Goal: Task Accomplishment & Management: Manage account settings

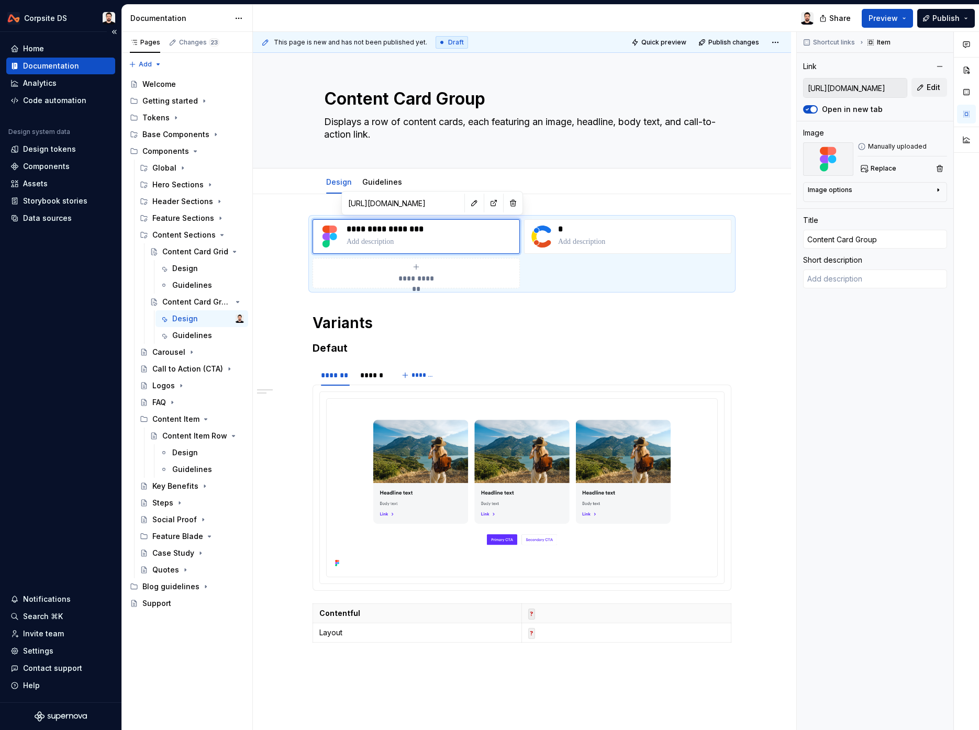
click at [104, 354] on div "Home Documentation Analytics Code automation Design system data Design tokens C…" at bounding box center [60, 367] width 121 height 671
click at [51, 655] on div "Settings" at bounding box center [38, 651] width 30 height 10
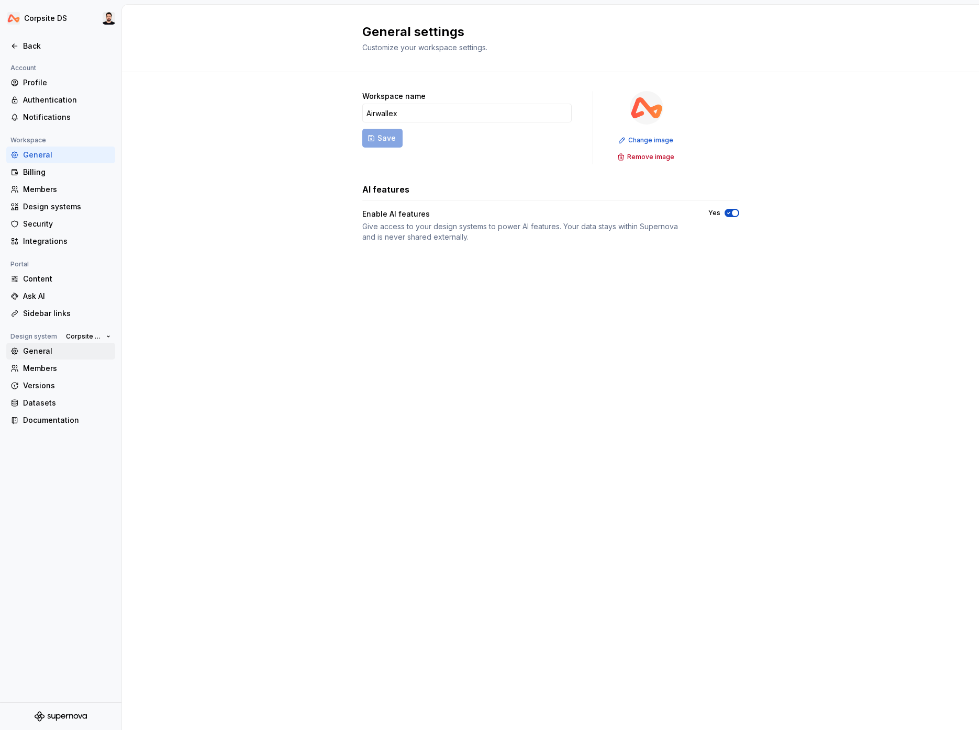
click at [65, 354] on div "General" at bounding box center [67, 351] width 88 height 10
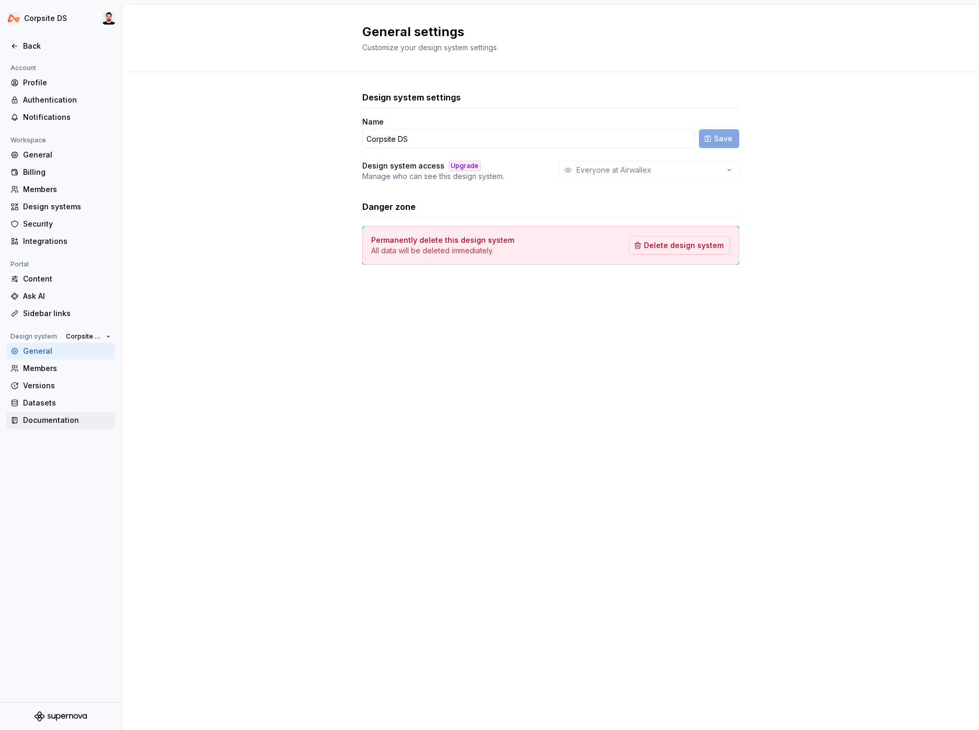
click at [59, 425] on div "Documentation" at bounding box center [60, 420] width 109 height 17
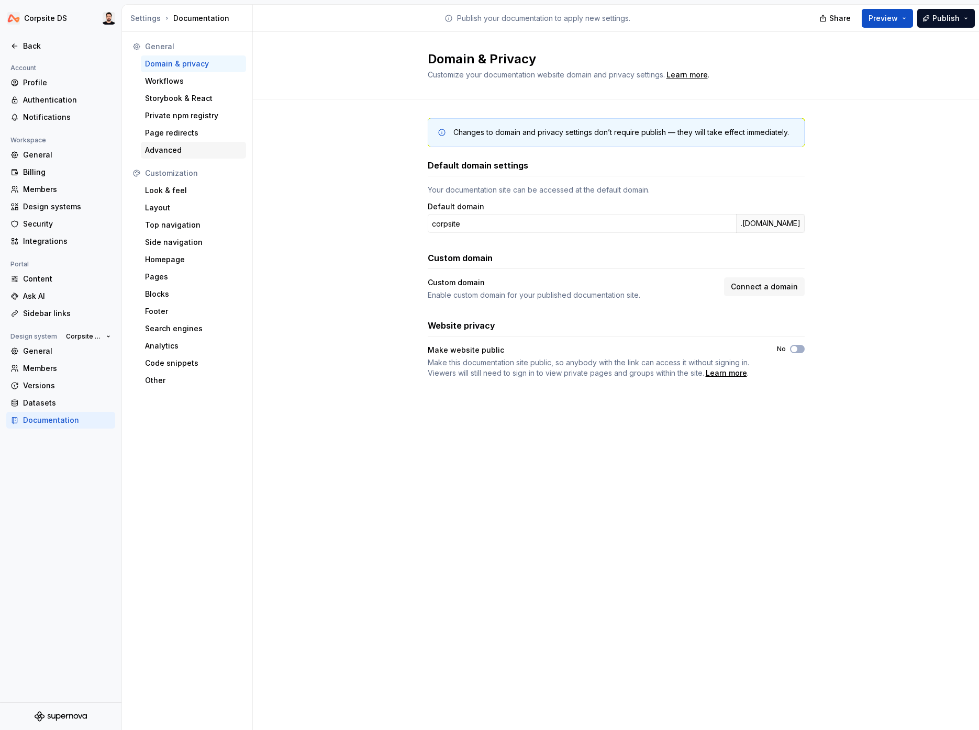
click at [200, 148] on div "Advanced" at bounding box center [193, 150] width 97 height 10
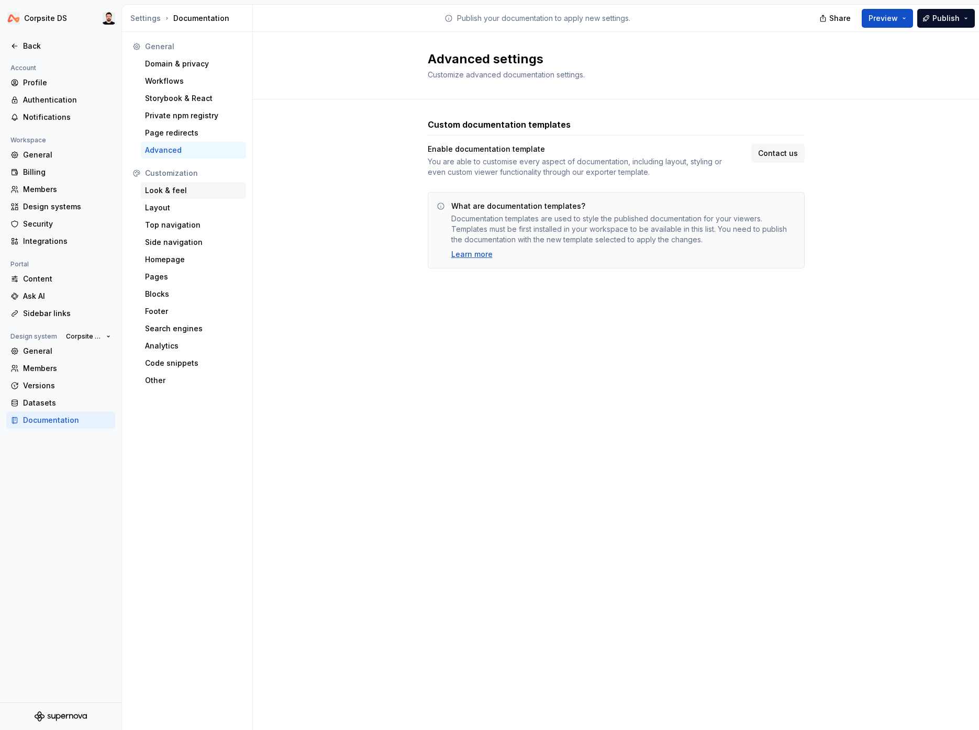
click at [191, 189] on div "Look & feel" at bounding box center [193, 190] width 97 height 10
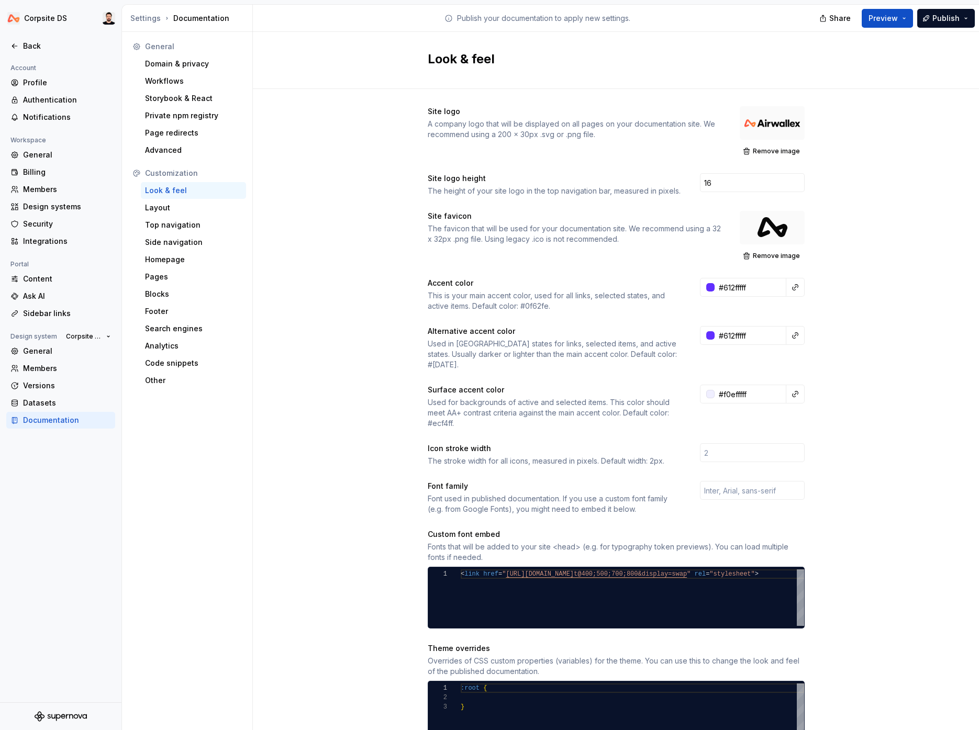
scroll to position [3, 0]
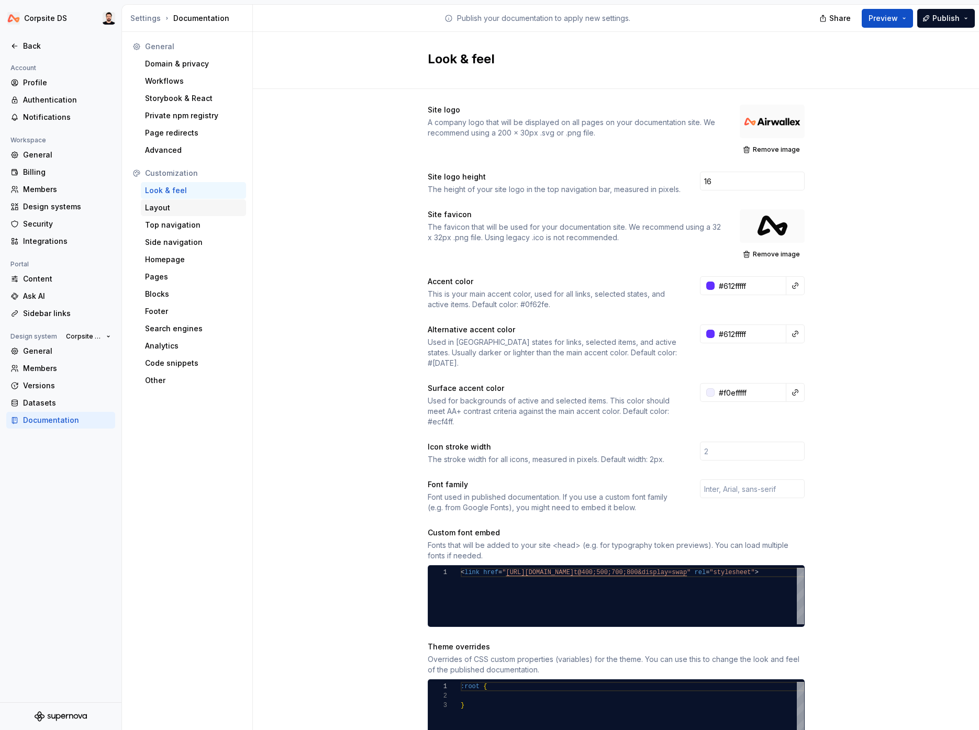
click at [178, 205] on div "Layout" at bounding box center [193, 208] width 97 height 10
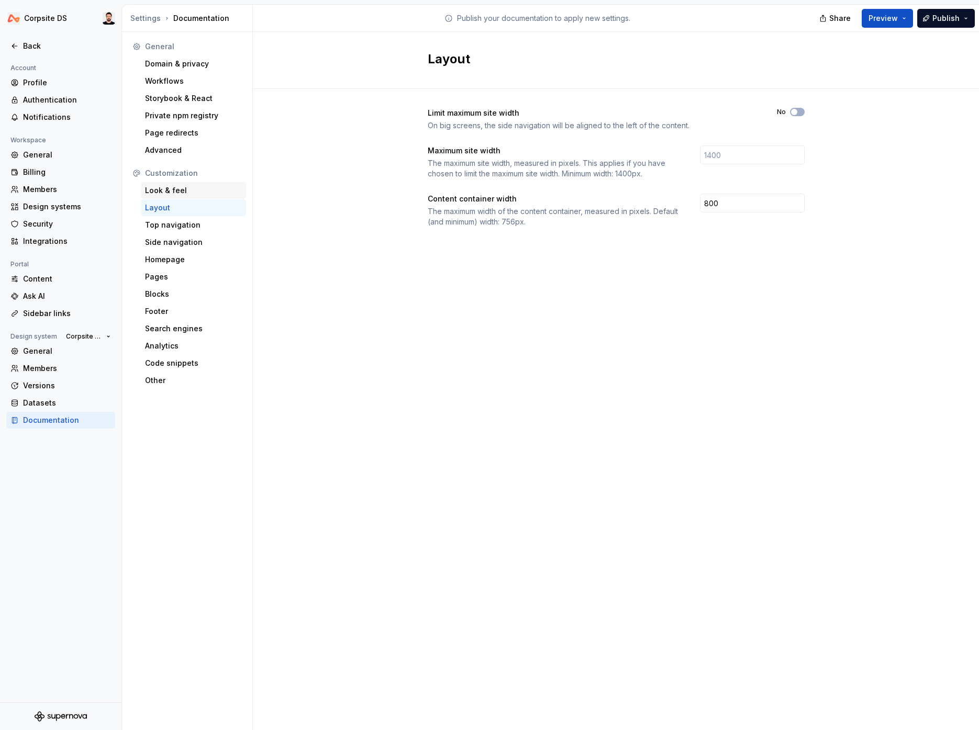
click at [203, 184] on div "Look & feel" at bounding box center [193, 190] width 105 height 17
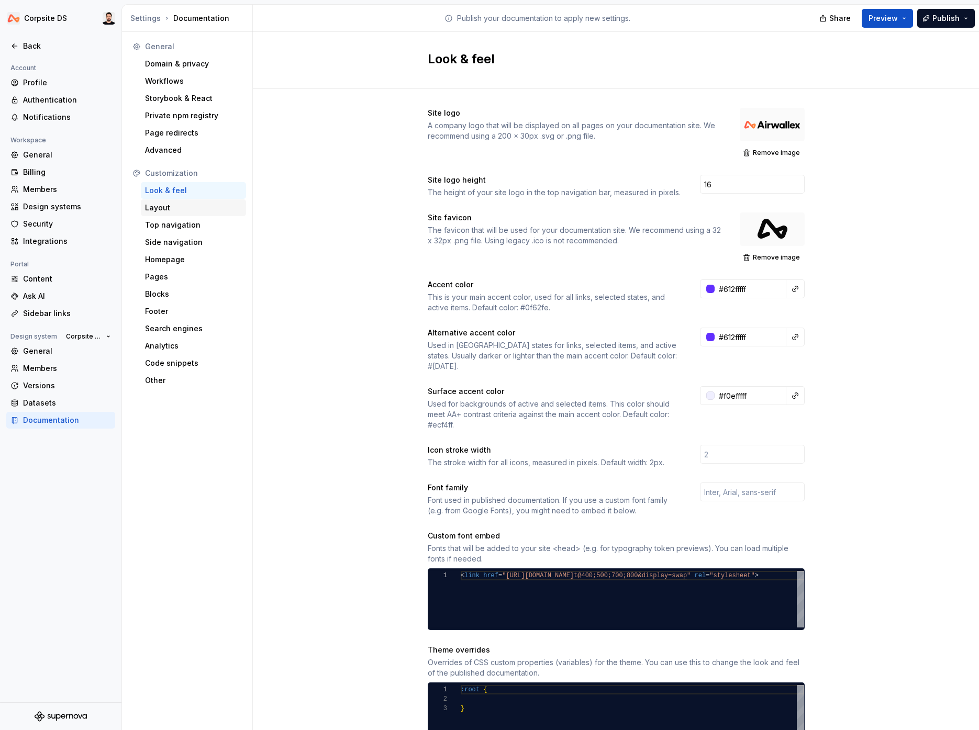
click at [186, 211] on div "Layout" at bounding box center [193, 208] width 97 height 10
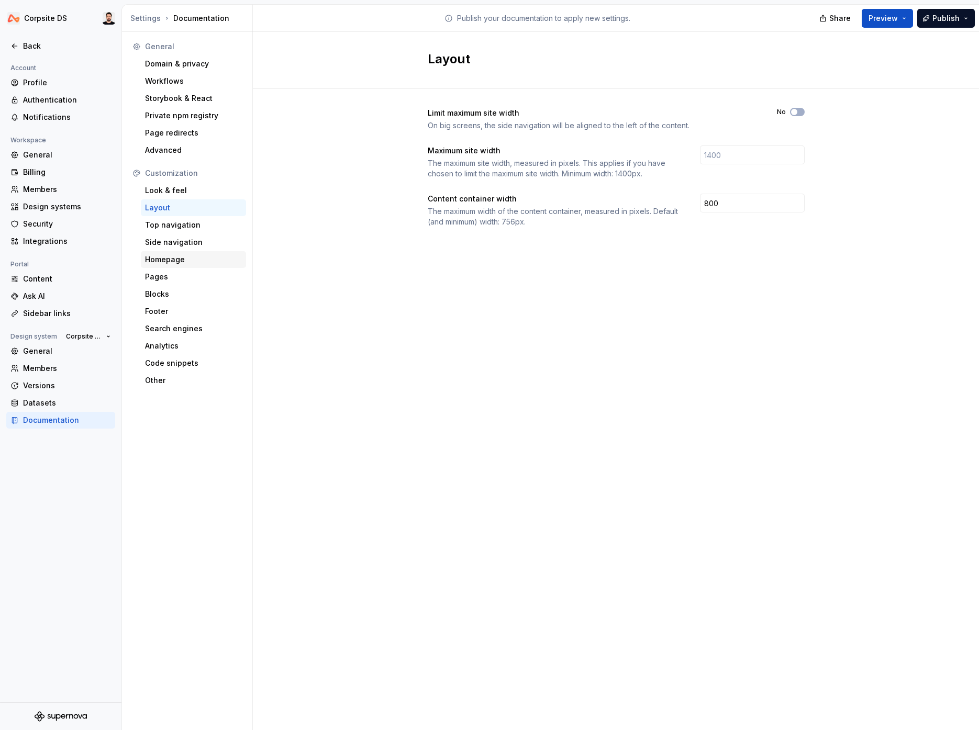
click at [180, 260] on div "Homepage" at bounding box center [193, 259] width 97 height 10
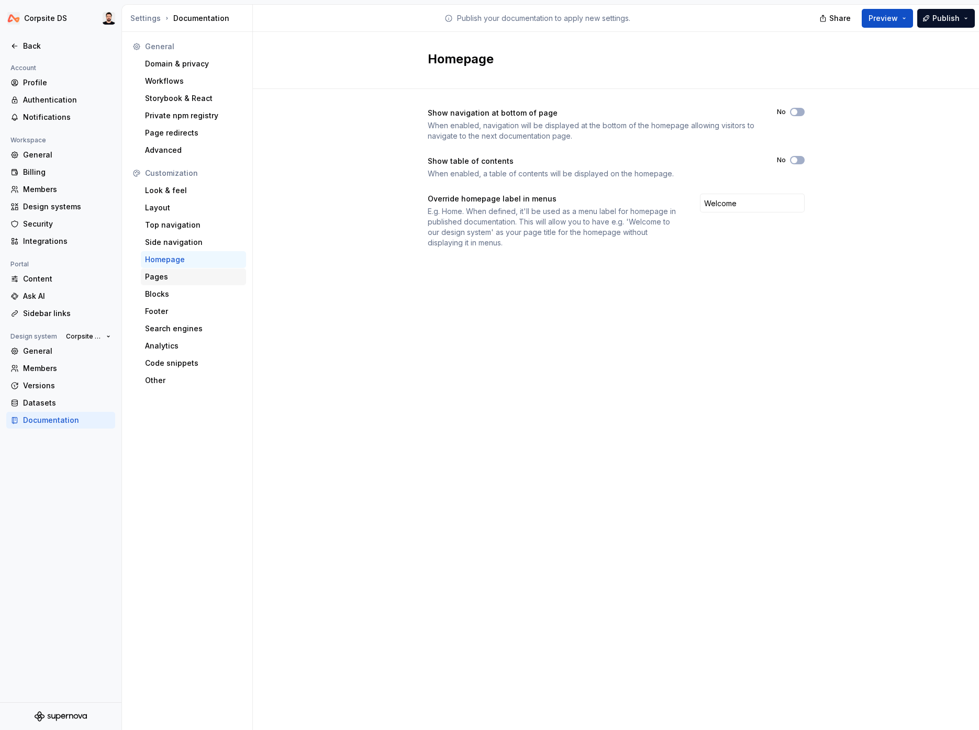
click at [174, 274] on div "Pages" at bounding box center [193, 277] width 97 height 10
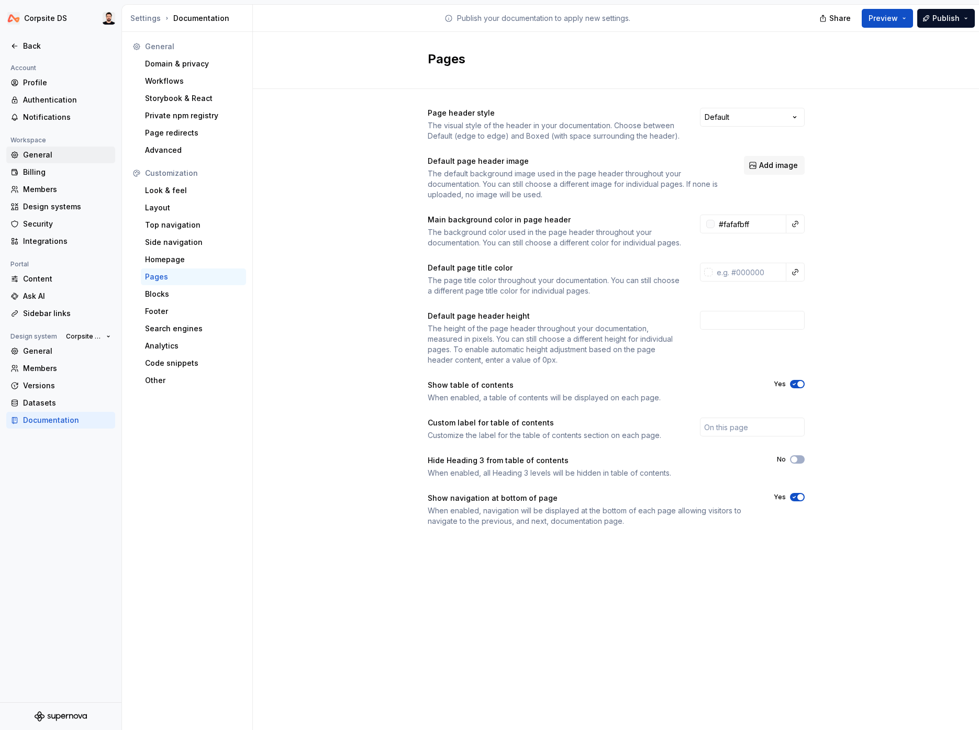
click at [36, 154] on div "General" at bounding box center [67, 155] width 88 height 10
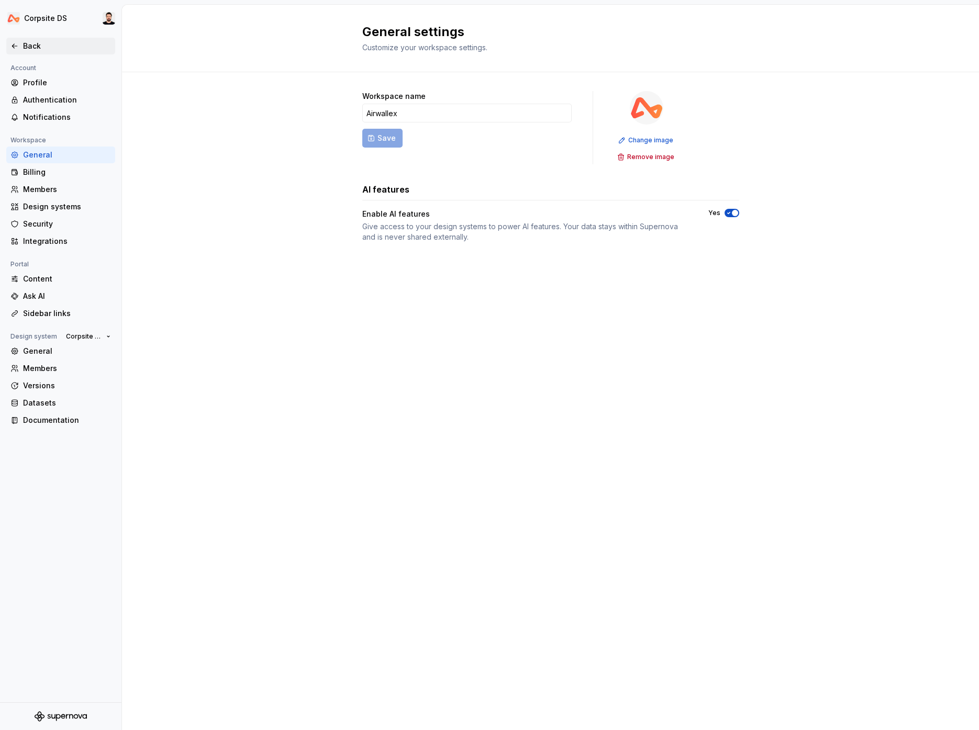
click at [27, 48] on div "Back" at bounding box center [67, 46] width 88 height 10
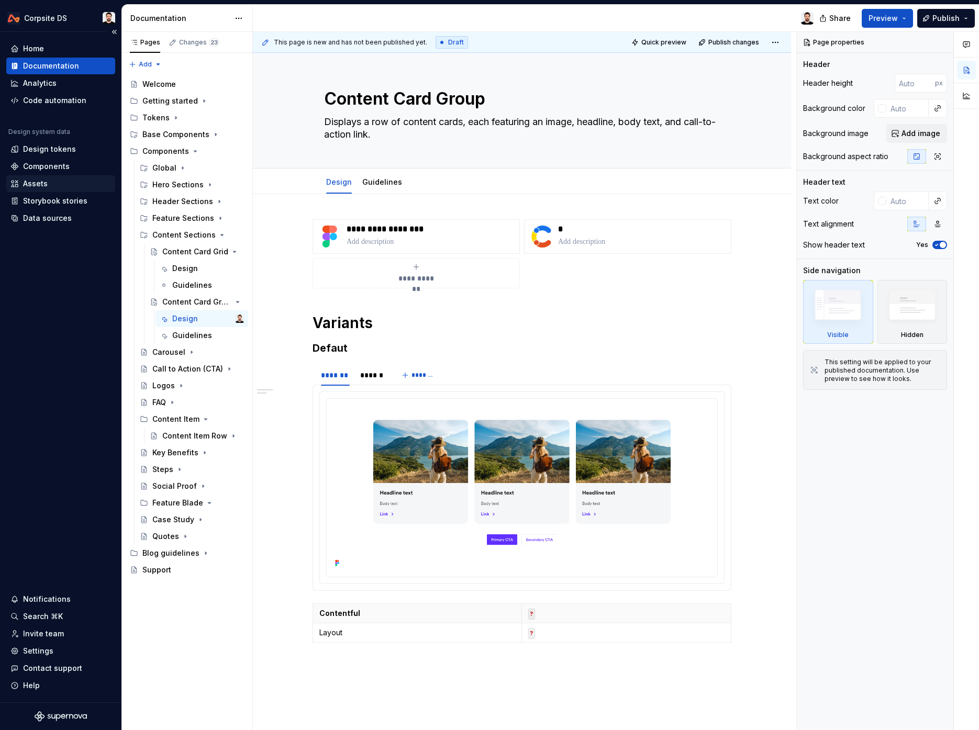
click at [19, 180] on div "Assets" at bounding box center [60, 183] width 101 height 10
type textarea "*"
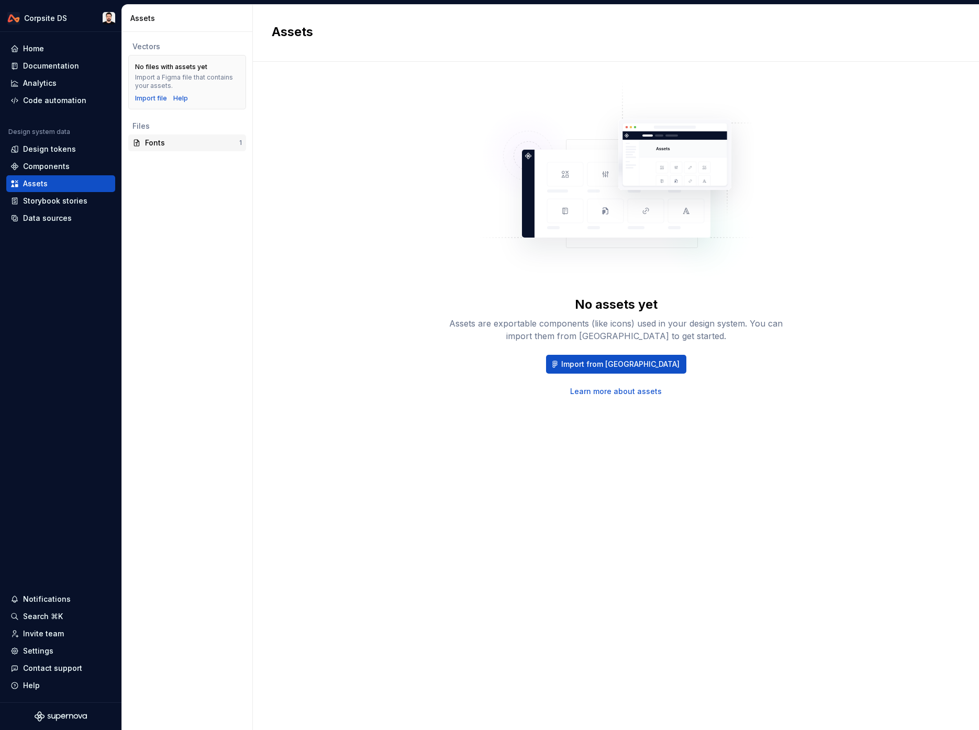
click at [199, 142] on div "Fonts" at bounding box center [192, 143] width 94 height 10
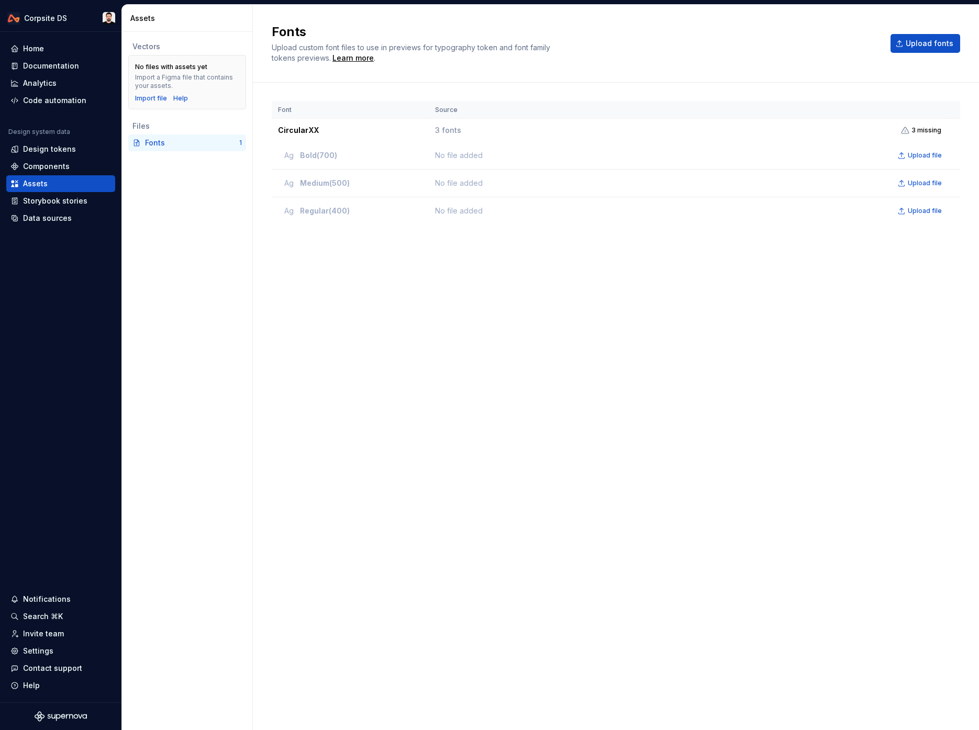
click at [965, 69] on div "Fonts Upload custom font files to use in previews for typography token and font…" at bounding box center [616, 44] width 726 height 78
click at [57, 18] on html "Corpsite DS Home Documentation Analytics Code automation Design system data Des…" at bounding box center [489, 365] width 979 height 730
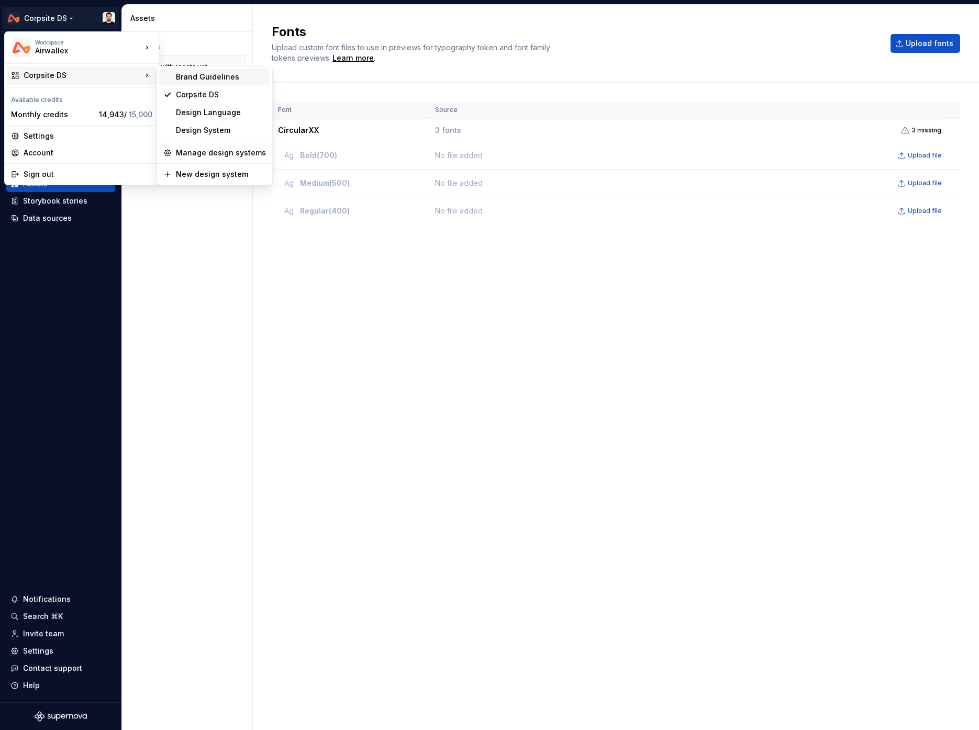
click at [231, 75] on div "Brand Guidelines" at bounding box center [221, 77] width 90 height 10
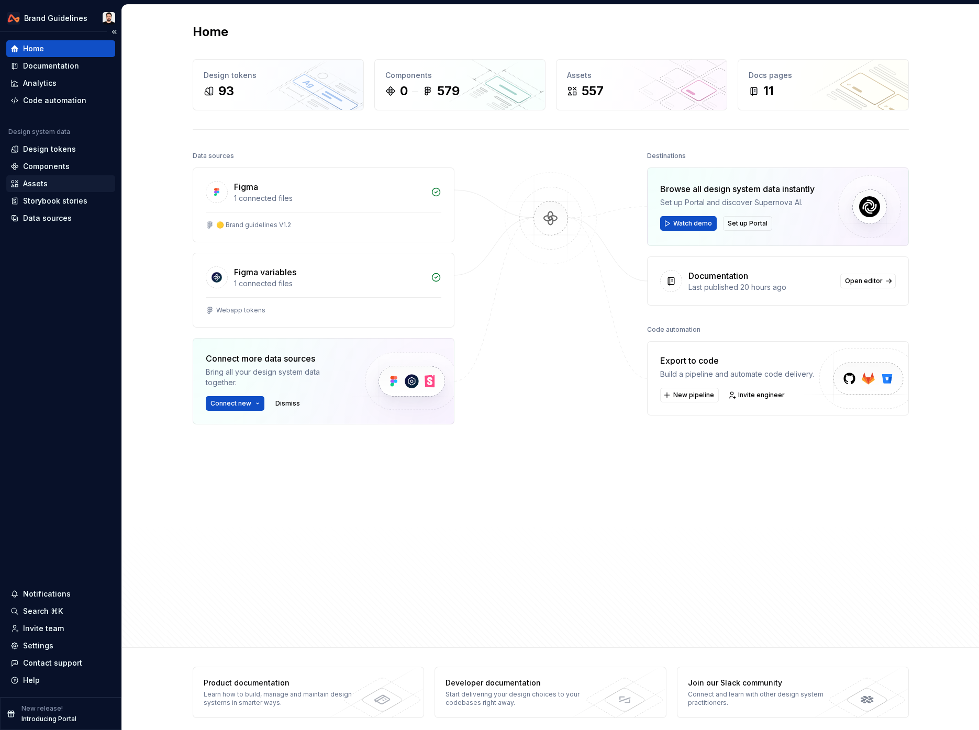
click at [72, 177] on div "Assets" at bounding box center [60, 183] width 109 height 17
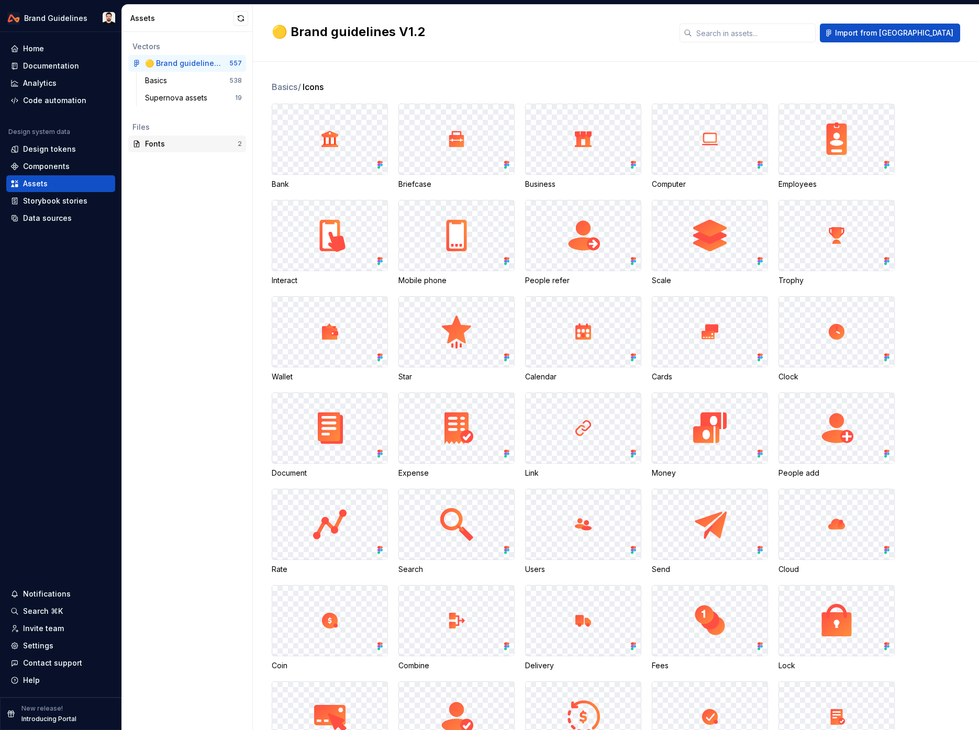
click at [177, 144] on div "Fonts" at bounding box center [191, 144] width 93 height 10
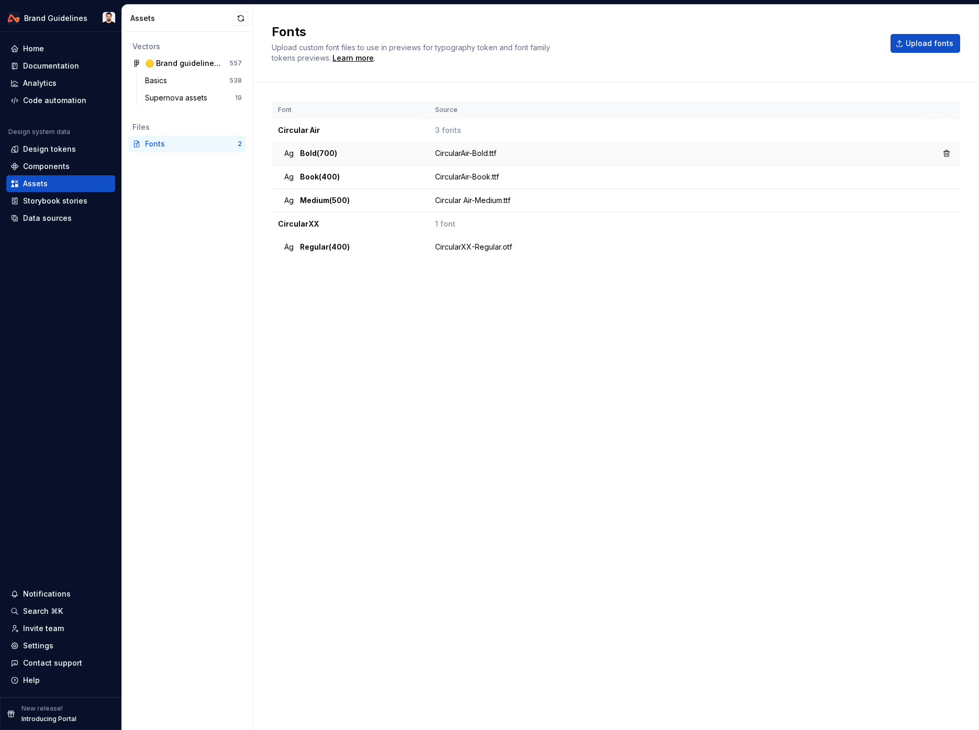
click at [355, 148] on div "Ag Bold (700)" at bounding box center [353, 153] width 138 height 10
click at [286, 325] on div "Font Source Circular Air 3 fonts Ag Bold (700) CircularAir-Bold.ttf Ag Book (40…" at bounding box center [616, 396] width 688 height 589
drag, startPoint x: 42, startPoint y: 648, endPoint x: 50, endPoint y: 628, distance: 21.9
click at [42, 648] on div "Settings" at bounding box center [38, 646] width 30 height 10
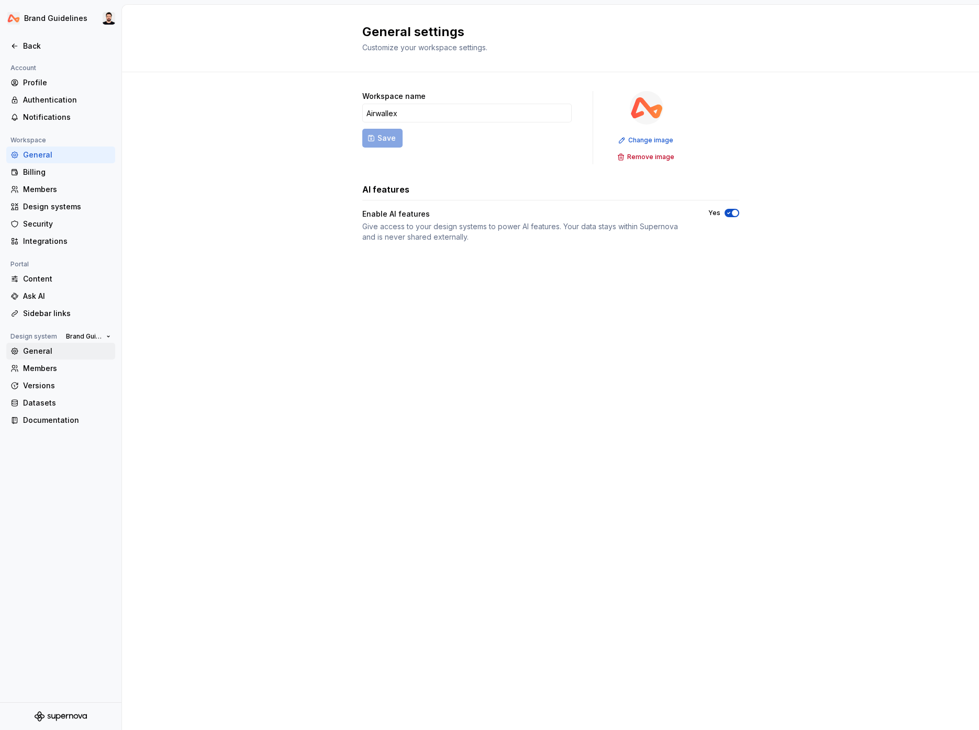
click at [54, 354] on div "General" at bounding box center [67, 351] width 88 height 10
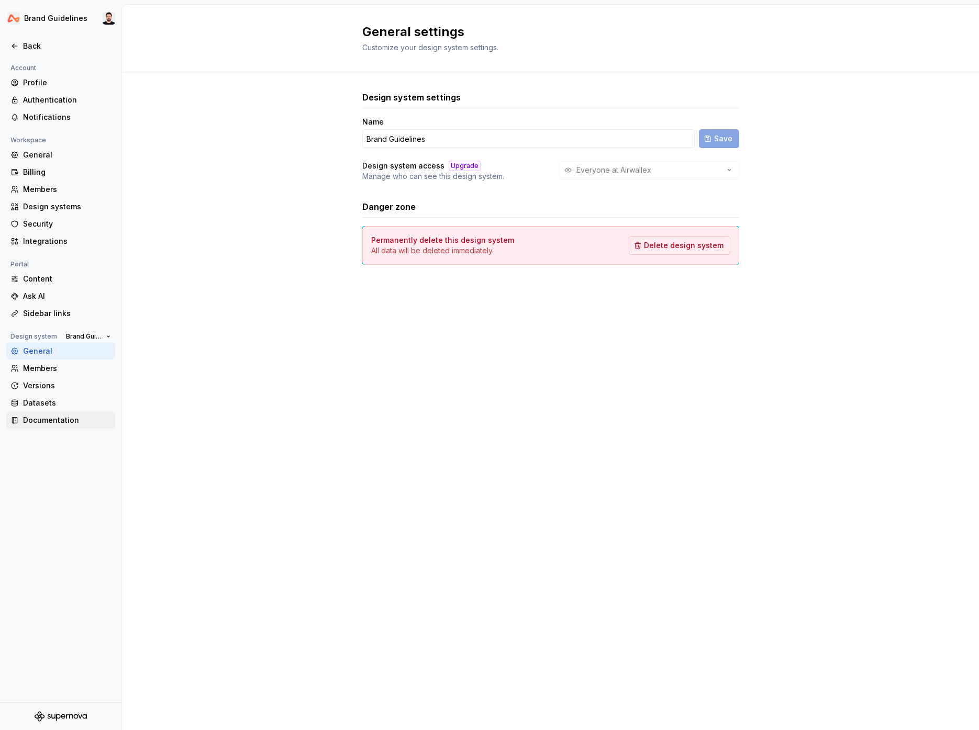
click at [46, 422] on div "Documentation" at bounding box center [67, 420] width 88 height 10
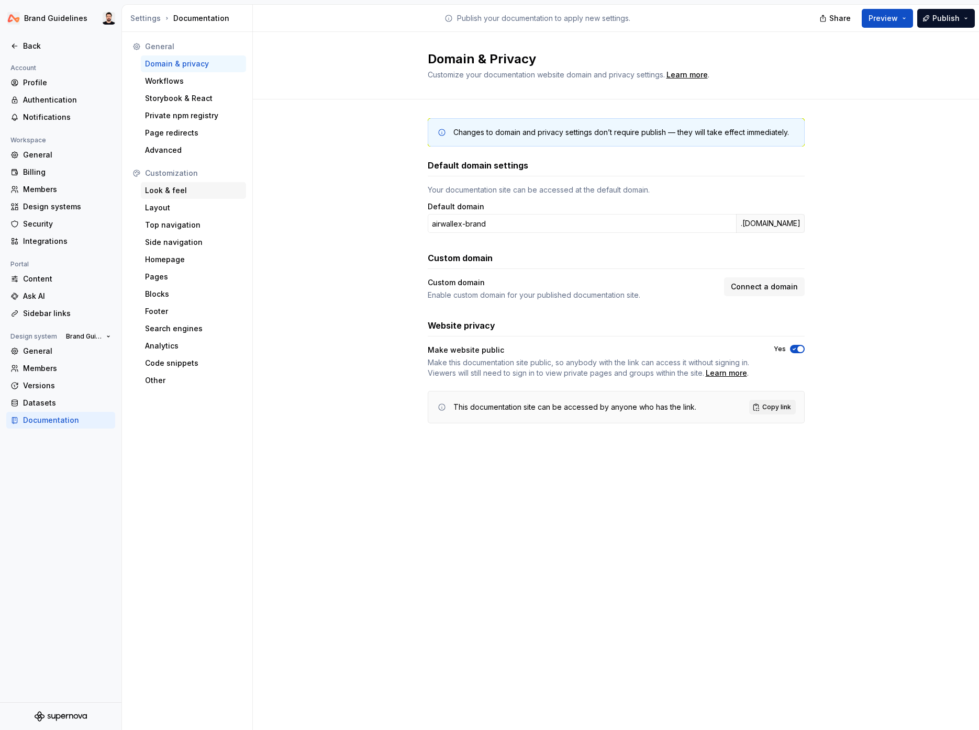
click at [170, 189] on div "Look & feel" at bounding box center [193, 190] width 97 height 10
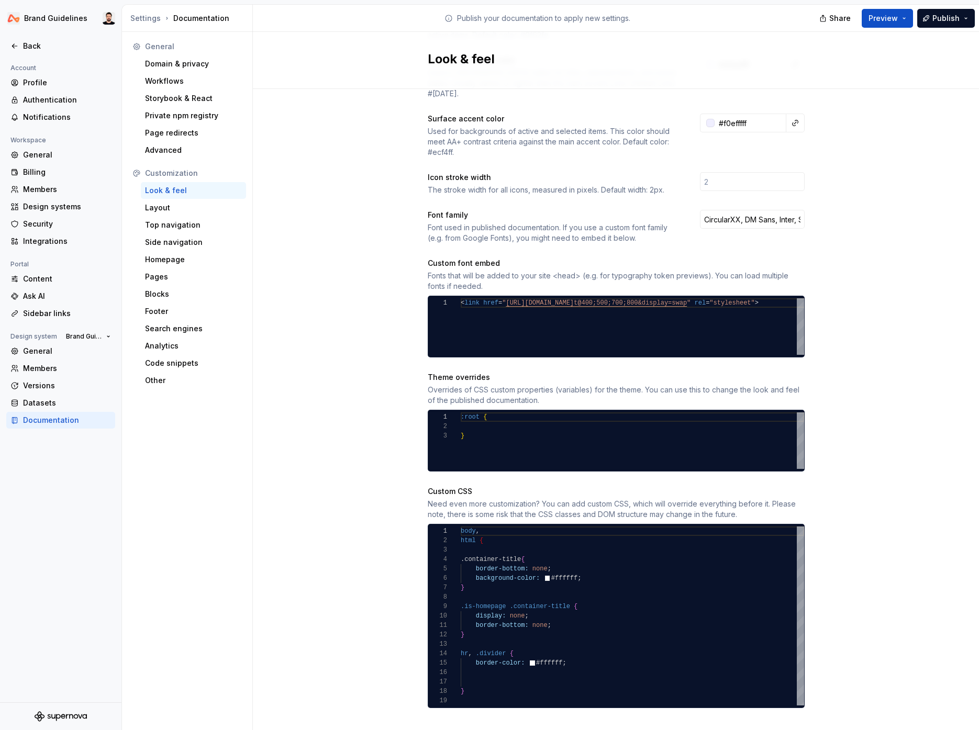
scroll to position [256, 0]
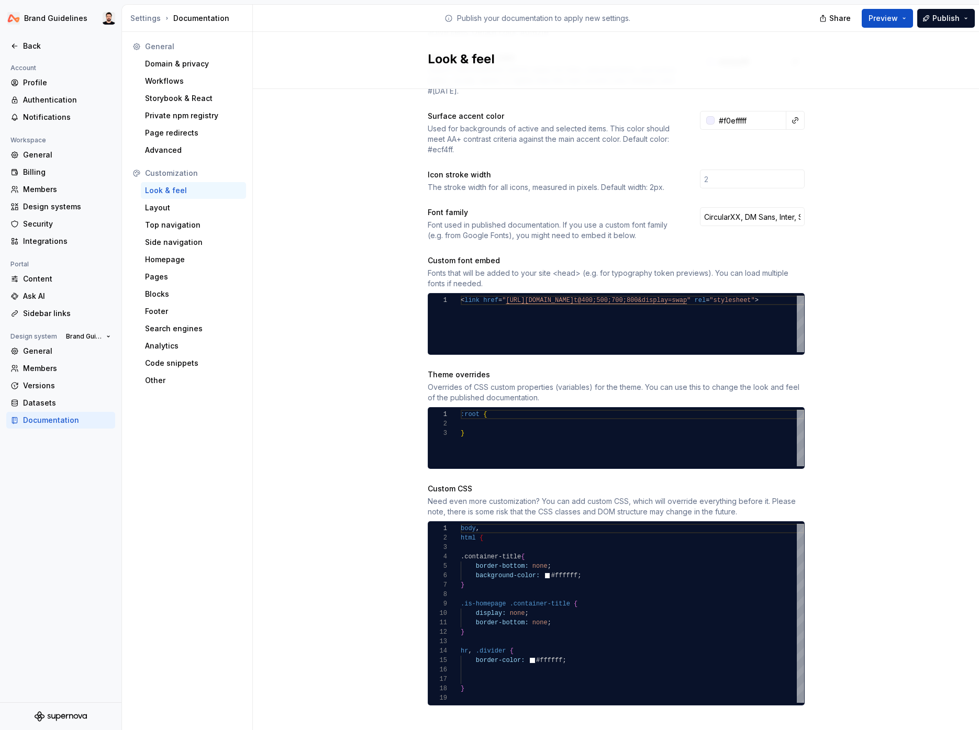
click at [864, 216] on div "Site logo A company logo that will be displayed on all pages on your documentat…" at bounding box center [616, 288] width 726 height 913
click at [374, 172] on div "Site logo A company logo that will be displayed on all pages on your documentat…" at bounding box center [616, 288] width 726 height 913
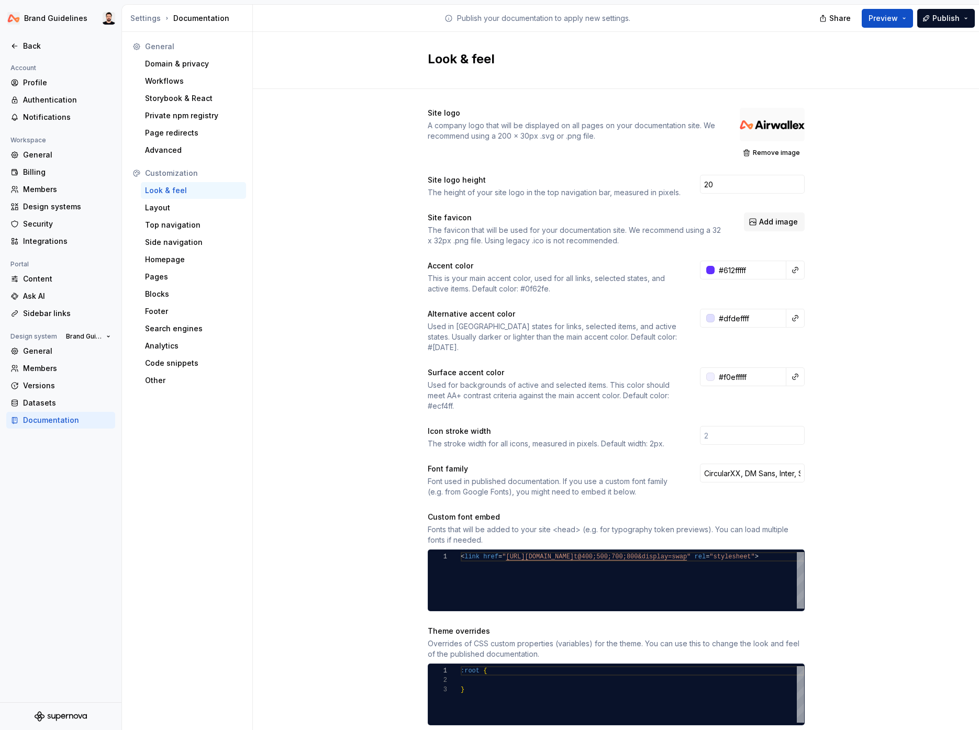
click at [969, 437] on div "Site logo A company logo that will be displayed on all pages on your documentat…" at bounding box center [616, 545] width 726 height 913
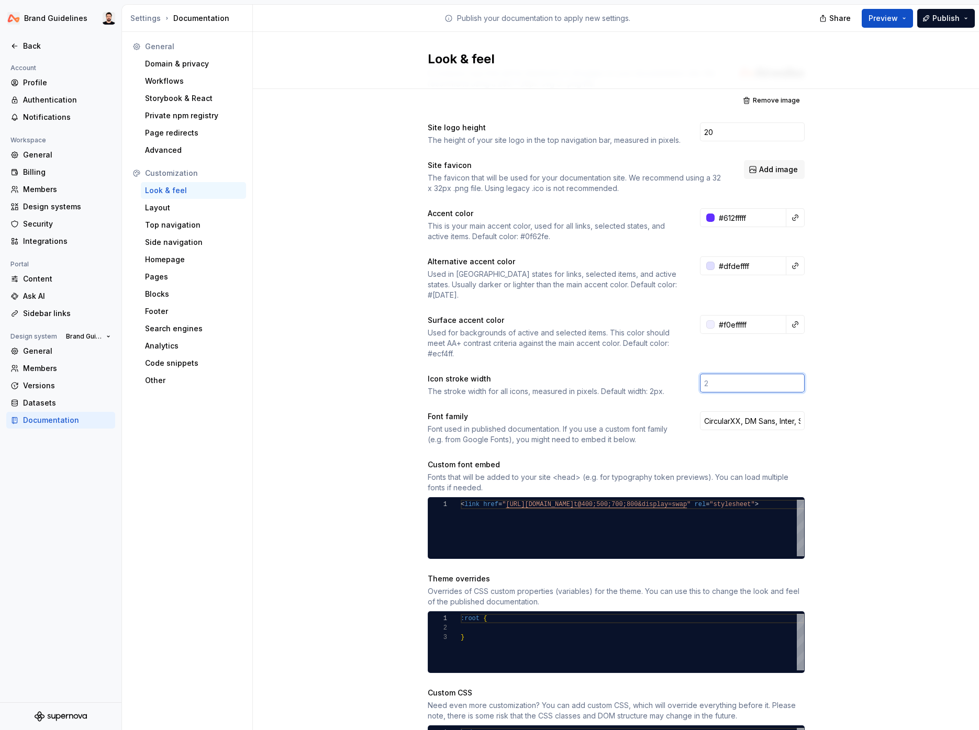
scroll to position [52, 0]
drag, startPoint x: 871, startPoint y: 405, endPoint x: 851, endPoint y: 410, distance: 20.4
click at [869, 406] on div "Site logo A company logo that will be displayed on all pages on your documentat…" at bounding box center [616, 493] width 726 height 913
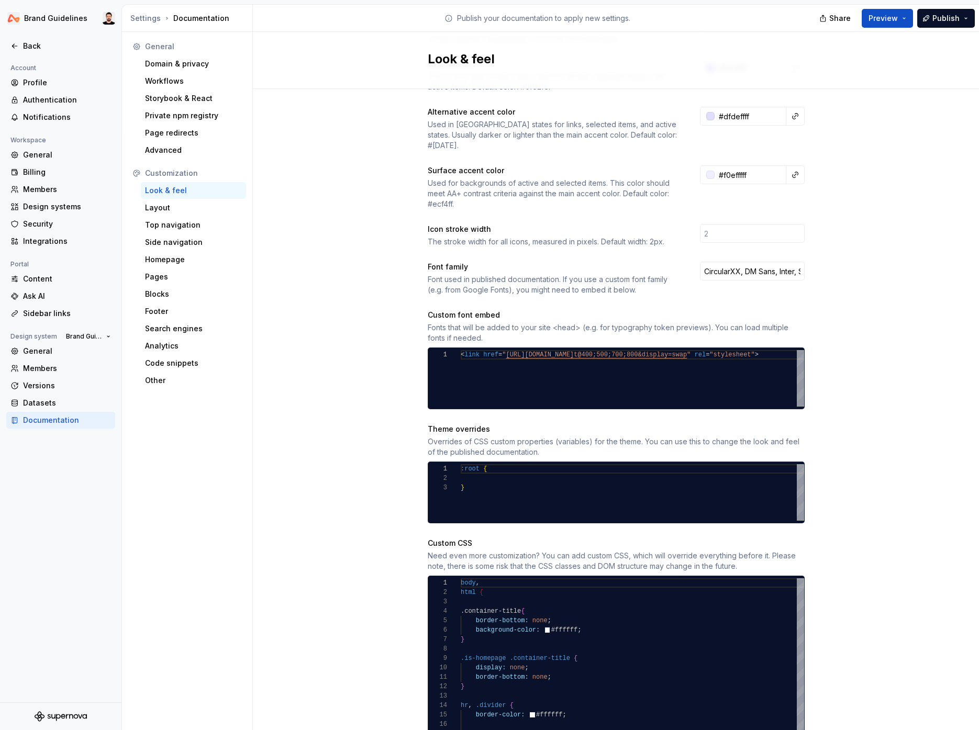
scroll to position [204, 0]
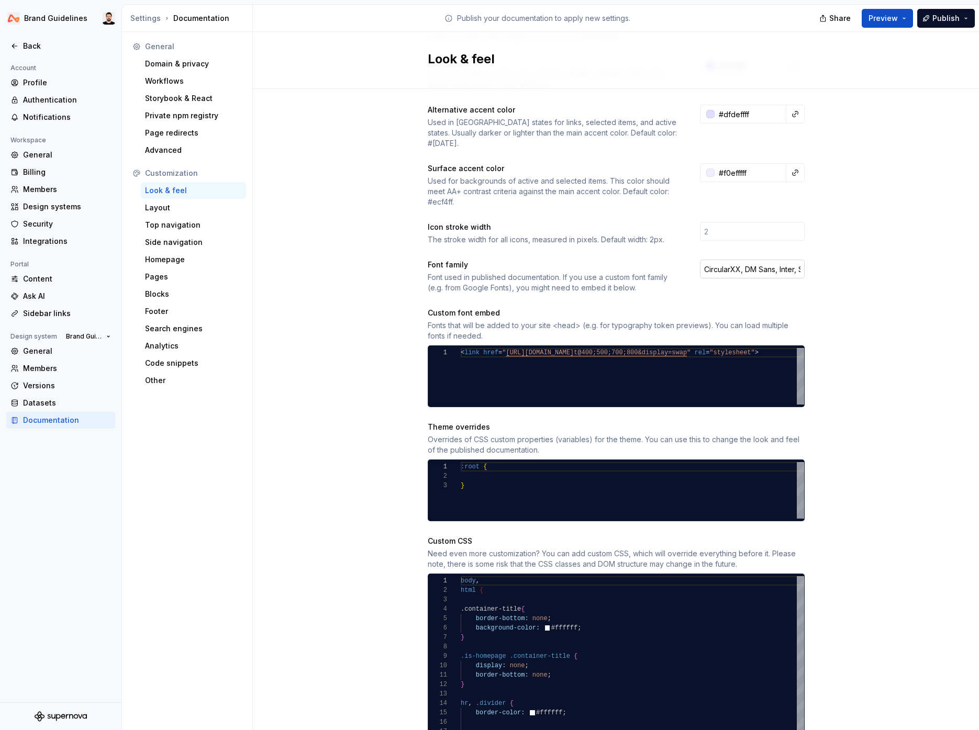
click at [728, 260] on input "CircularXX, DM Sans, Inter, Sans-serif" at bounding box center [752, 269] width 105 height 19
click at [902, 253] on div "Site logo A company logo that will be displayed on all pages on your documentat…" at bounding box center [616, 341] width 726 height 913
click at [944, 242] on div "Site logo A company logo that will be displayed on all pages on your documentat…" at bounding box center [616, 341] width 726 height 913
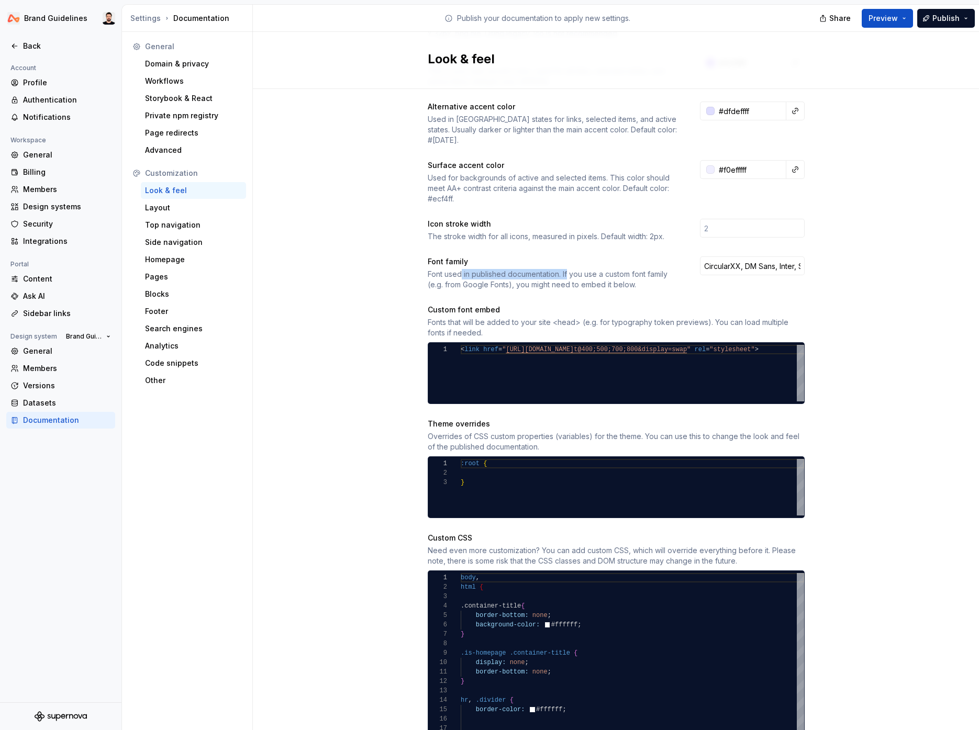
drag, startPoint x: 515, startPoint y: 262, endPoint x: 574, endPoint y: 264, distance: 59.2
click at [572, 269] on div "Font used in published documentation. If you use a custom font family (e.g. fro…" at bounding box center [554, 279] width 253 height 21
drag, startPoint x: 594, startPoint y: 266, endPoint x: 666, endPoint y: 266, distance: 72.2
click at [602, 269] on div "Font used in published documentation. If you use a custom font family (e.g. fro…" at bounding box center [554, 279] width 253 height 21
click at [683, 263] on div "Font family Font used in published documentation. If you use a custom font fami…" at bounding box center [616, 273] width 377 height 34
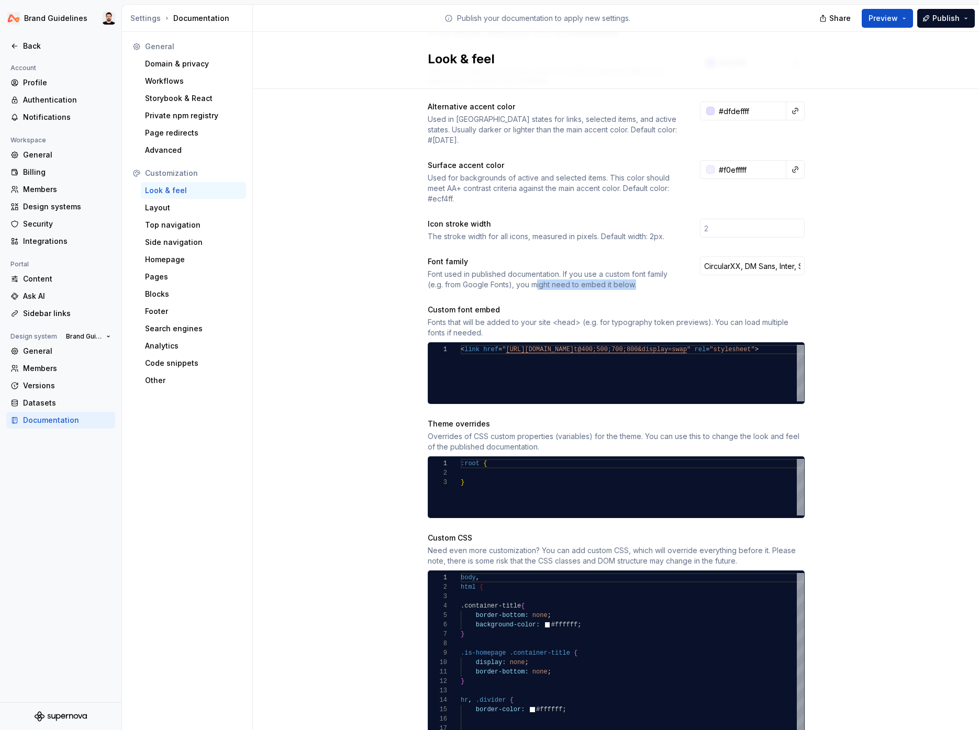
drag, startPoint x: 549, startPoint y: 274, endPoint x: 649, endPoint y: 275, distance: 100.0
click at [649, 275] on div "Font used in published documentation. If you use a custom font family (e.g. fro…" at bounding box center [554, 279] width 253 height 21
drag, startPoint x: 649, startPoint y: 275, endPoint x: 639, endPoint y: 273, distance: 9.7
click at [647, 275] on div "Font used in published documentation. If you use a custom font family (e.g. fro…" at bounding box center [554, 279] width 253 height 21
click at [400, 256] on div "Site logo A company logo that will be displayed on all pages on your documentat…" at bounding box center [616, 338] width 726 height 913
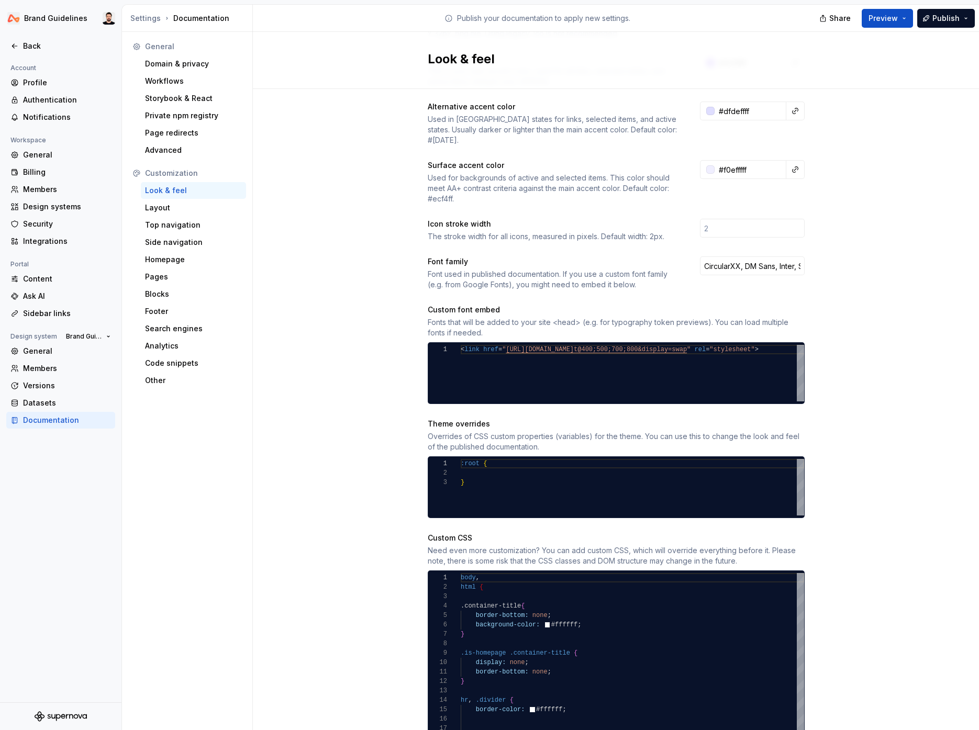
click at [934, 164] on div "Site logo A company logo that will be displayed on all pages on your documentat…" at bounding box center [616, 338] width 726 height 913
drag, startPoint x: 370, startPoint y: 195, endPoint x: 413, endPoint y: 102, distance: 102.6
click at [375, 191] on div "Site logo A company logo that will be displayed on all pages on your documentat…" at bounding box center [616, 338] width 726 height 913
click at [915, 86] on div "Look & feel" at bounding box center [616, 60] width 726 height 57
click at [288, 140] on div "Site logo A company logo that will be displayed on all pages on your documentat…" at bounding box center [616, 338] width 726 height 913
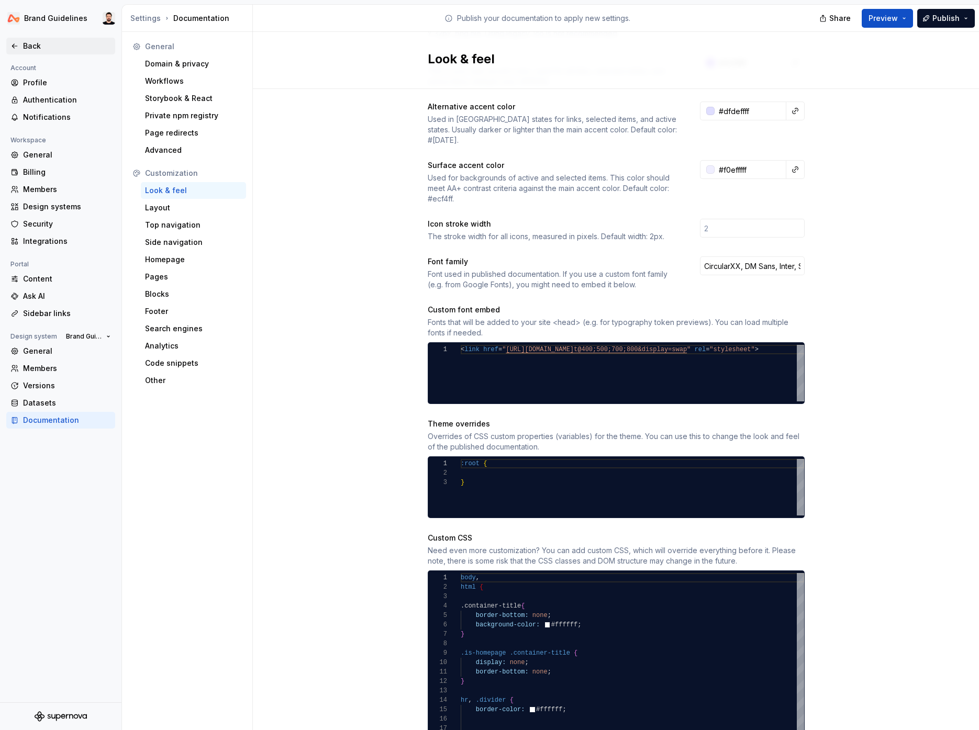
click at [31, 47] on div "Back" at bounding box center [67, 46] width 88 height 10
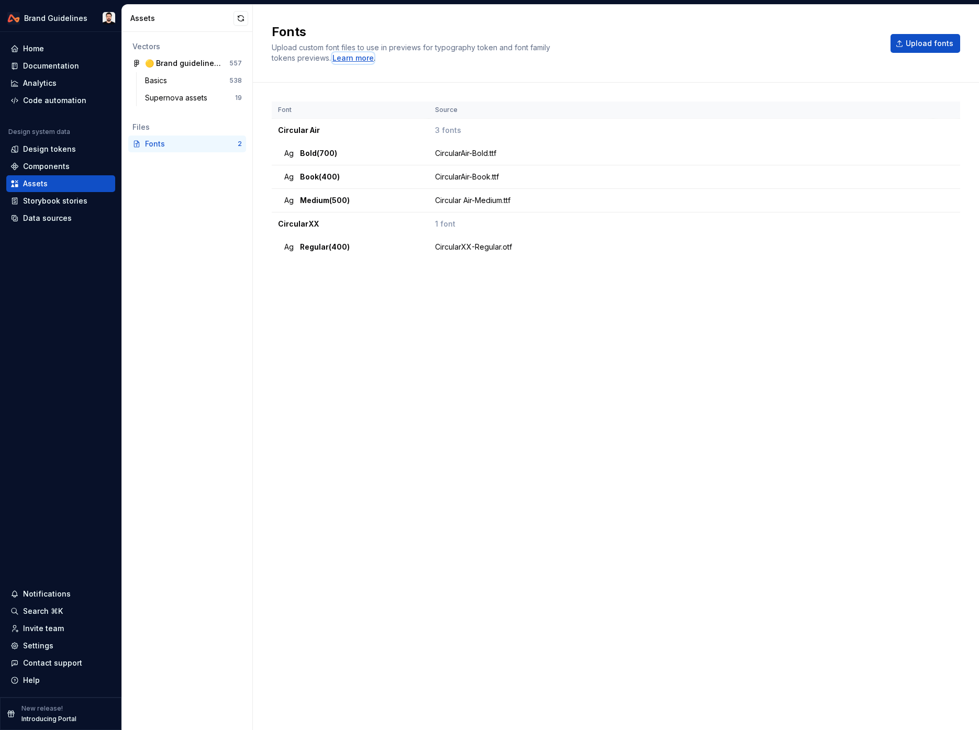
click at [341, 55] on div "Learn more" at bounding box center [352, 58] width 41 height 10
click at [63, 13] on html "Brand Guidelines Home Documentation Analytics Code automation Design system dat…" at bounding box center [489, 365] width 979 height 730
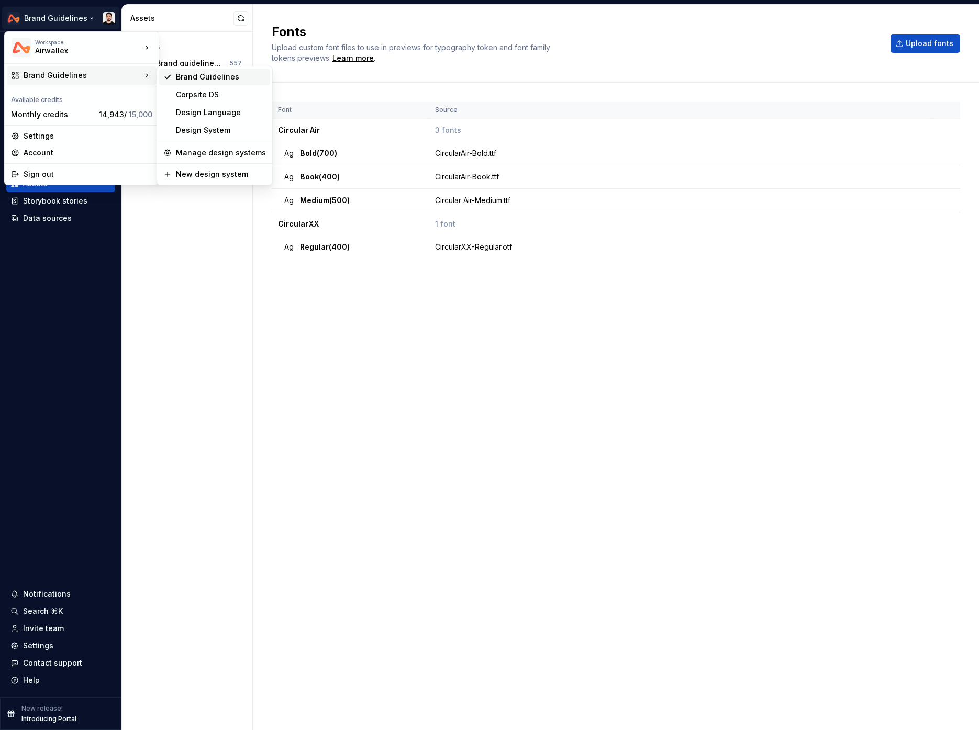
click at [216, 76] on div "Brand Guidelines" at bounding box center [221, 77] width 90 height 10
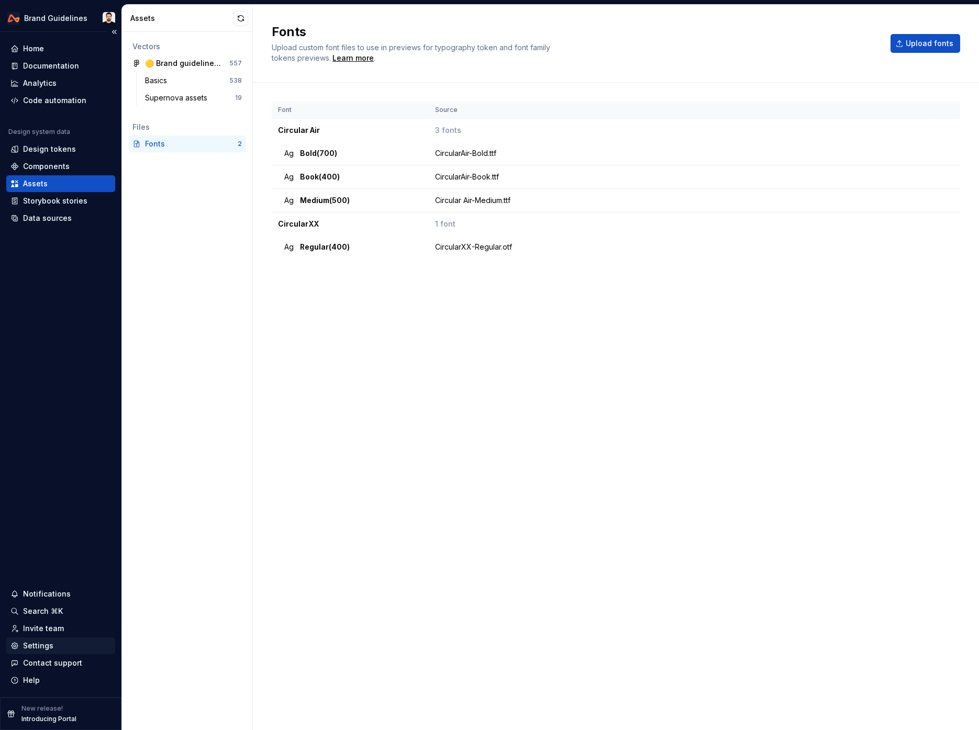
click at [35, 642] on div "Settings" at bounding box center [38, 646] width 30 height 10
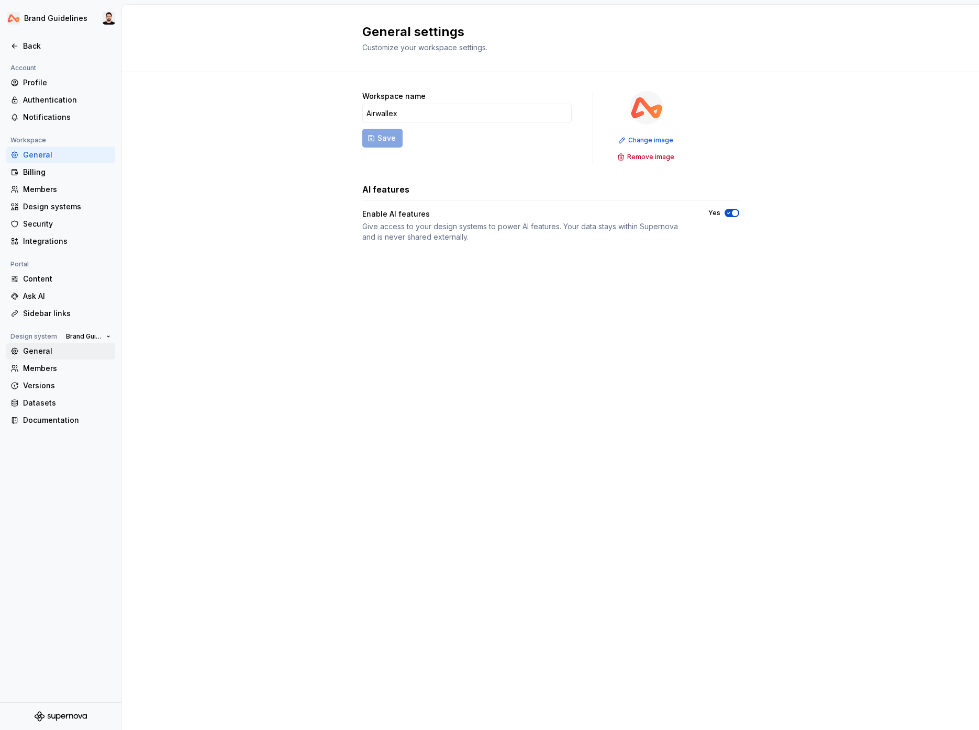
click at [71, 349] on div "General" at bounding box center [67, 351] width 88 height 10
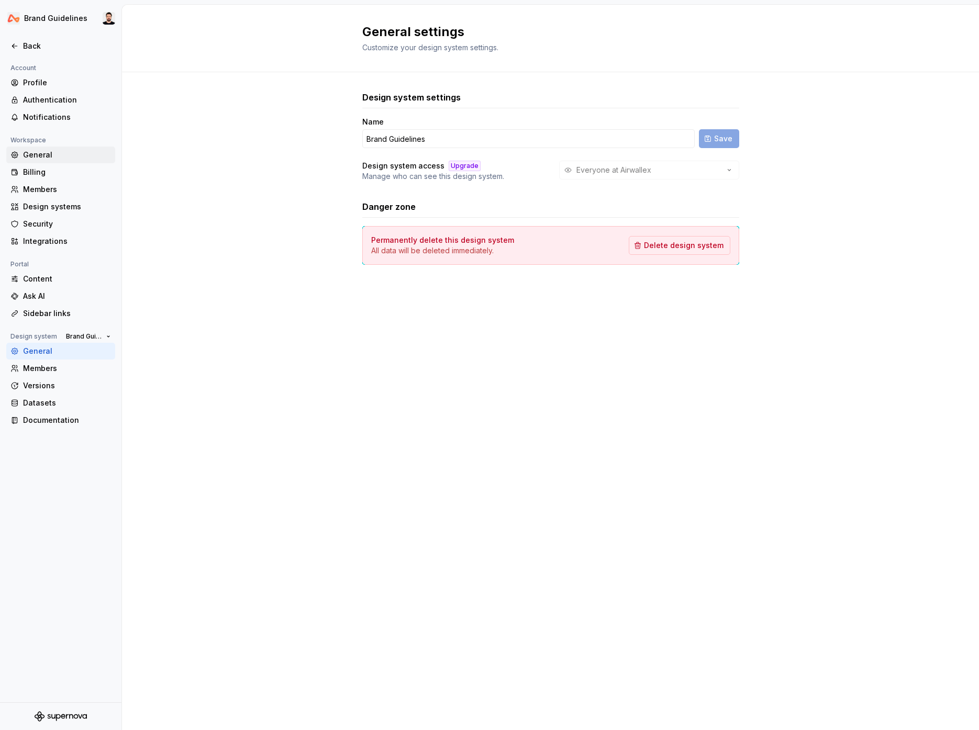
click at [66, 154] on div "General" at bounding box center [67, 155] width 88 height 10
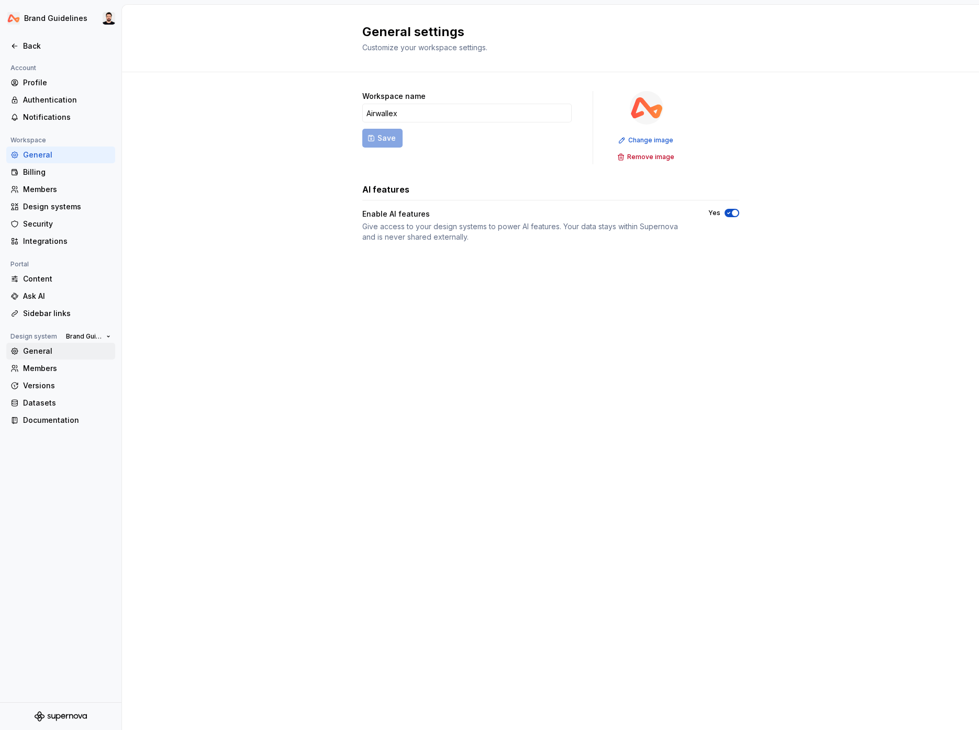
click at [64, 355] on div "General" at bounding box center [67, 351] width 88 height 10
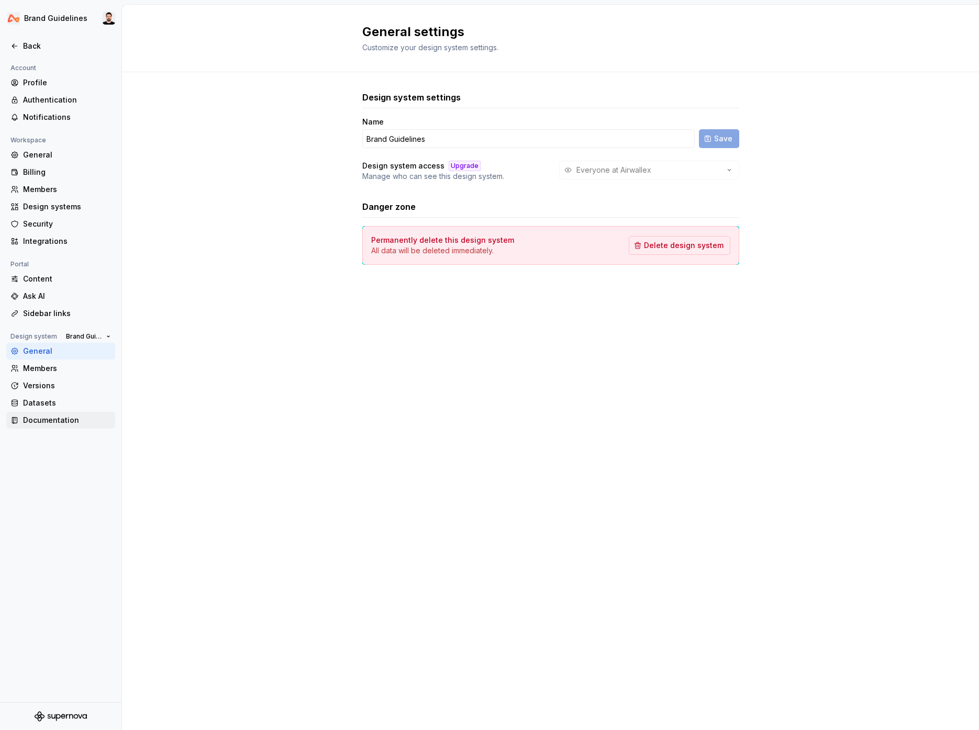
click at [58, 418] on div "Documentation" at bounding box center [67, 420] width 88 height 10
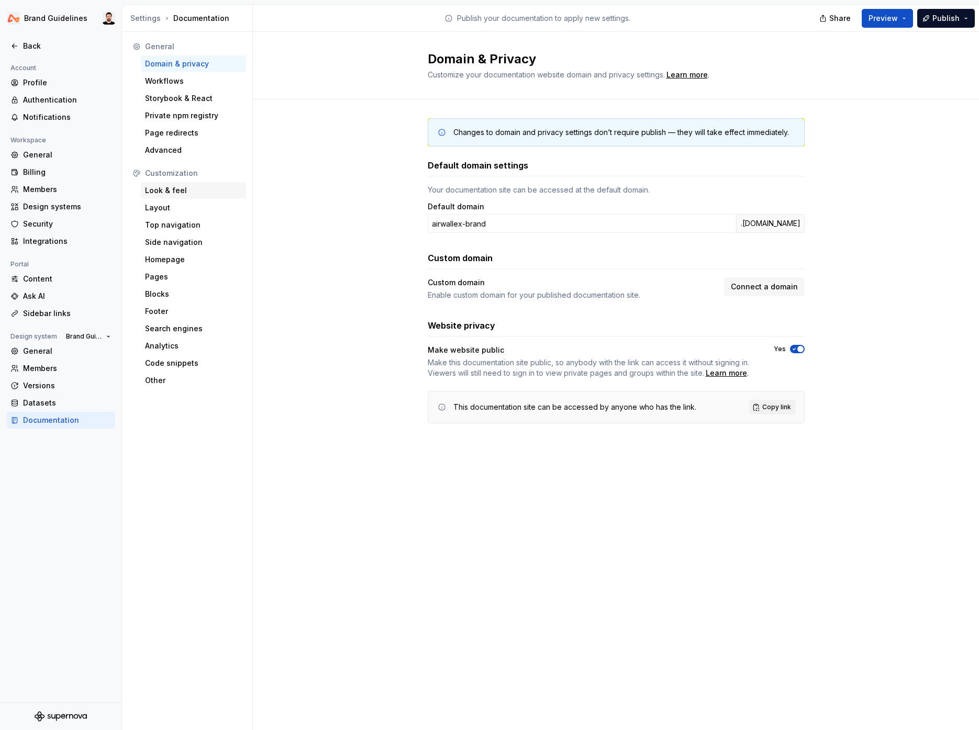
click at [188, 191] on div "Look & feel" at bounding box center [193, 190] width 97 height 10
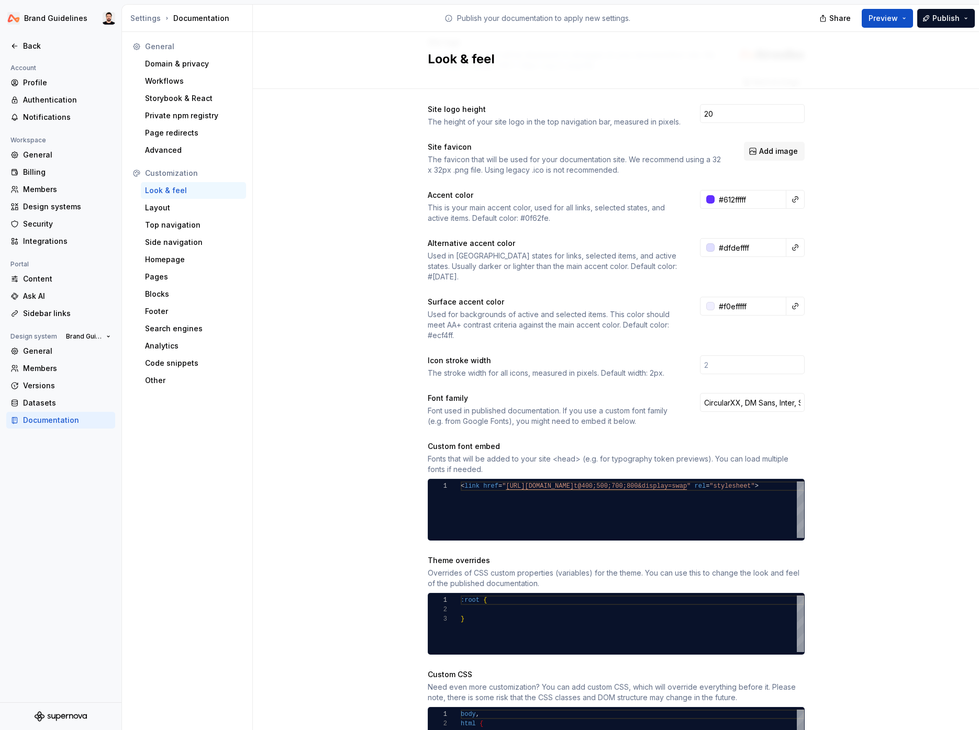
scroll to position [74, 0]
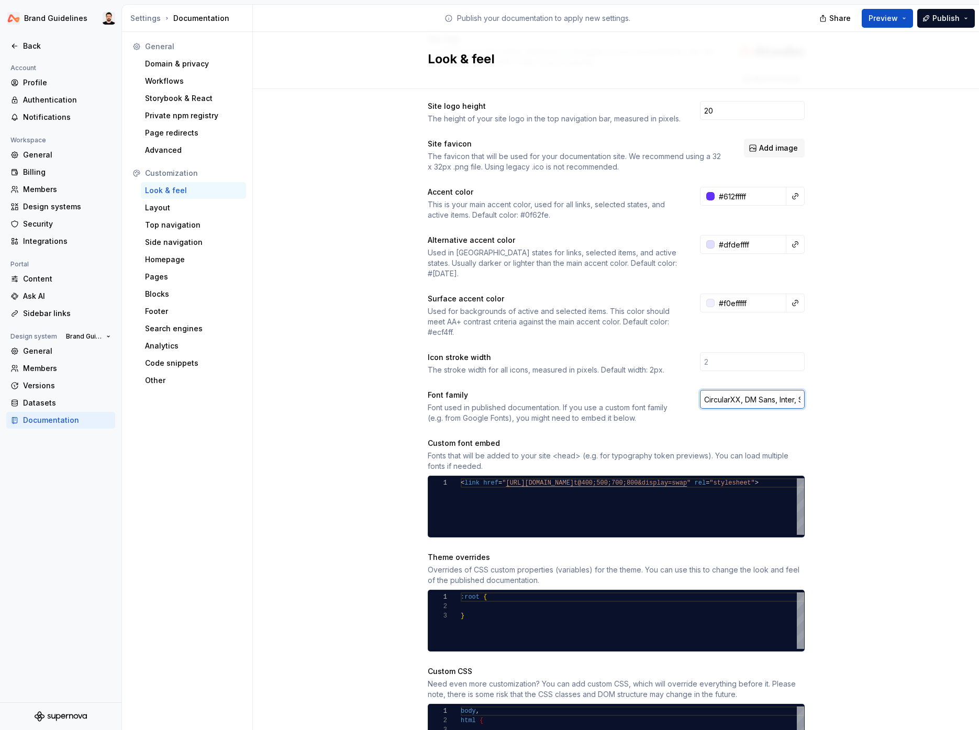
click at [759, 394] on input "CircularXX, DM Sans, Inter, Sans-serif" at bounding box center [752, 399] width 105 height 19
click at [832, 390] on div "Site logo A company logo that will be displayed on all pages on your documentat…" at bounding box center [616, 471] width 726 height 913
click at [750, 390] on input "CircularXX, DM Sans, Inter, Sans-serif" at bounding box center [752, 399] width 105 height 19
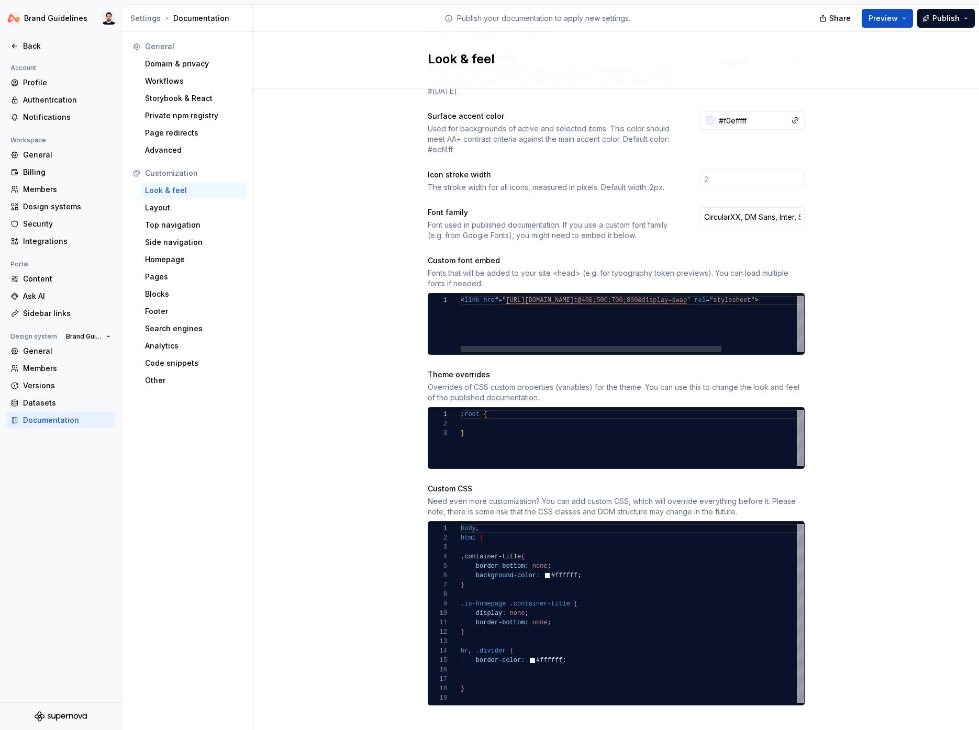
type textarea "**********"
drag, startPoint x: 510, startPoint y: 314, endPoint x: 500, endPoint y: 311, distance: 10.2
click at [509, 314] on div "< link href = " [URL][DOMAIN_NAME] t@400;500;700;800&display=swap " rel = "styl…" at bounding box center [682, 324] width 442 height 57
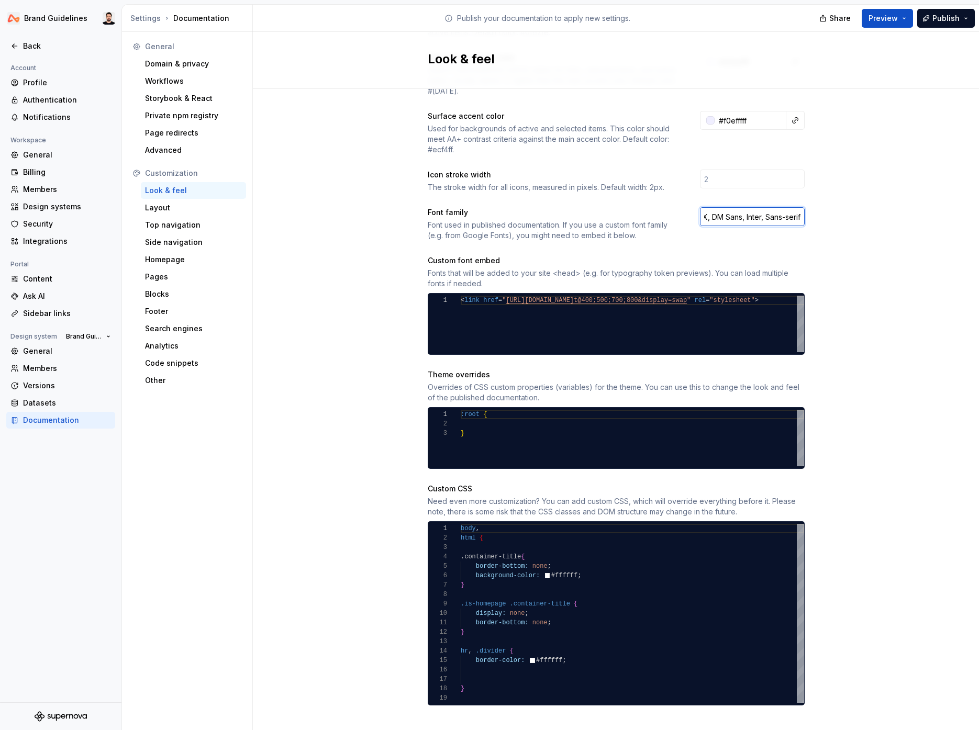
click at [764, 207] on input "CircularXX, DM Sans, Inter, Sans-serif" at bounding box center [752, 216] width 105 height 19
click at [745, 207] on input "CircularXX, DM Sans, Inter, Sans-serif" at bounding box center [752, 216] width 105 height 19
click at [249, 560] on div "General Domain & privacy Workflows Storybook & React Private npm registry Page …" at bounding box center [187, 383] width 131 height 703
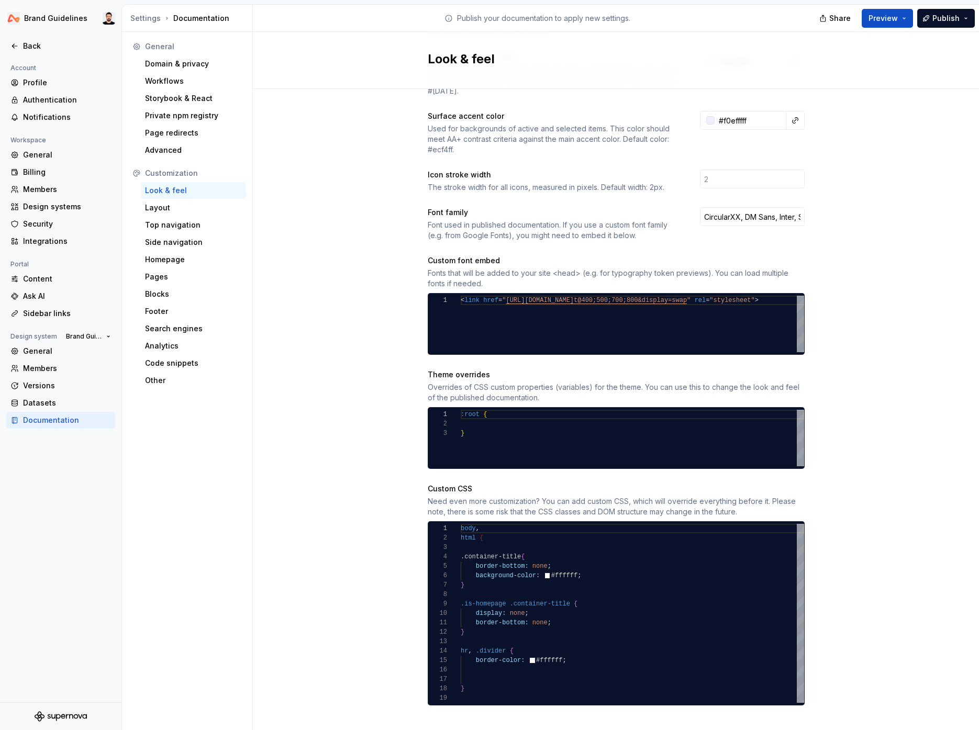
click at [17, 535] on div "Account Profile Authentication Notifications Workspace General Billing Members …" at bounding box center [60, 382] width 121 height 641
drag, startPoint x: 408, startPoint y: 134, endPoint x: 545, endPoint y: 74, distance: 149.8
click at [408, 134] on div "Site logo A company logo that will be displayed on all pages on your documentat…" at bounding box center [616, 288] width 726 height 913
click at [330, 137] on div "Site logo A company logo that will be displayed on all pages on your documentat…" at bounding box center [616, 288] width 726 height 913
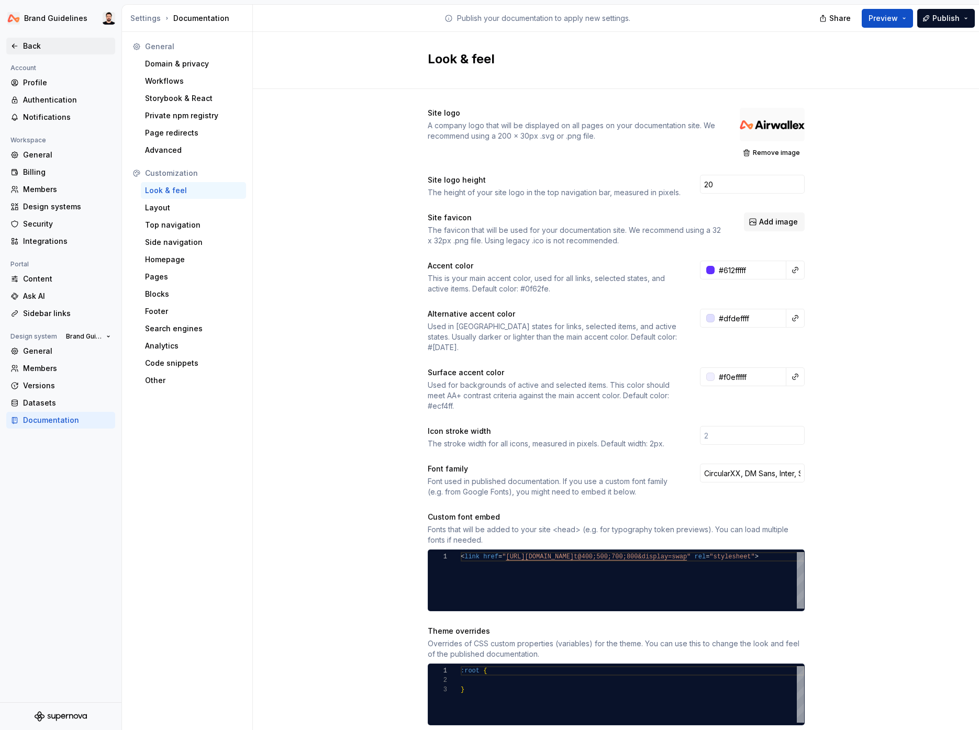
click at [17, 44] on icon at bounding box center [14, 46] width 8 height 8
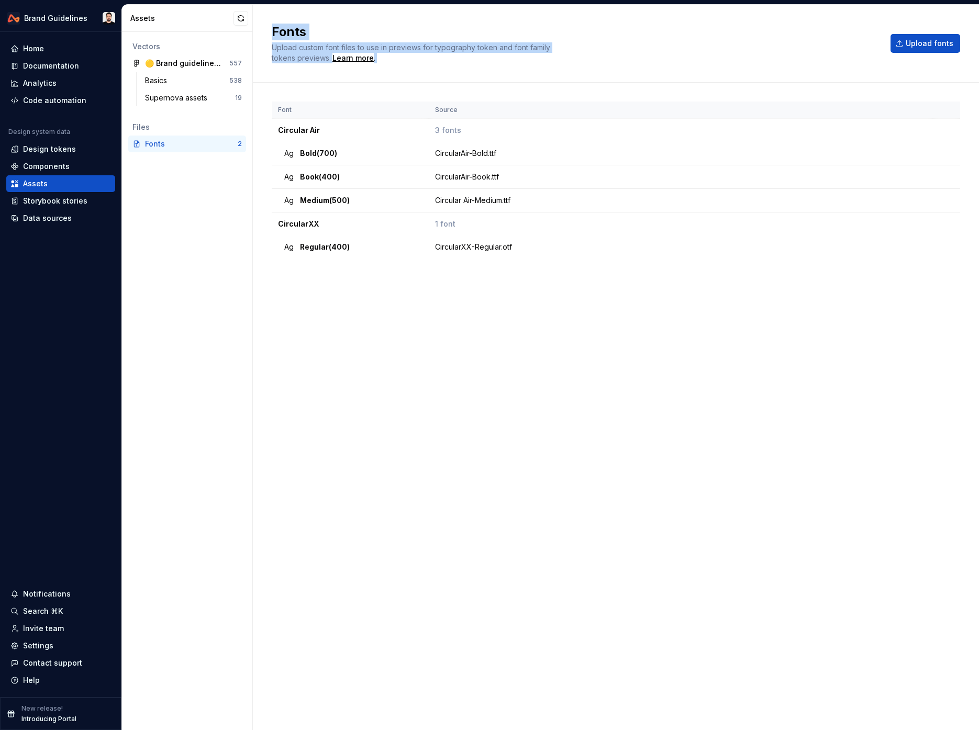
drag, startPoint x: 597, startPoint y: 384, endPoint x: 403, endPoint y: 10, distance: 421.6
click at [392, 0] on html "Brand Guidelines Home Documentation Analytics Code automation Design system dat…" at bounding box center [489, 365] width 979 height 730
click at [590, 272] on div "Font Source Circular Air 3 fonts Ag Bold (700) CircularAir-Bold.ttf Ag Book (40…" at bounding box center [616, 396] width 688 height 589
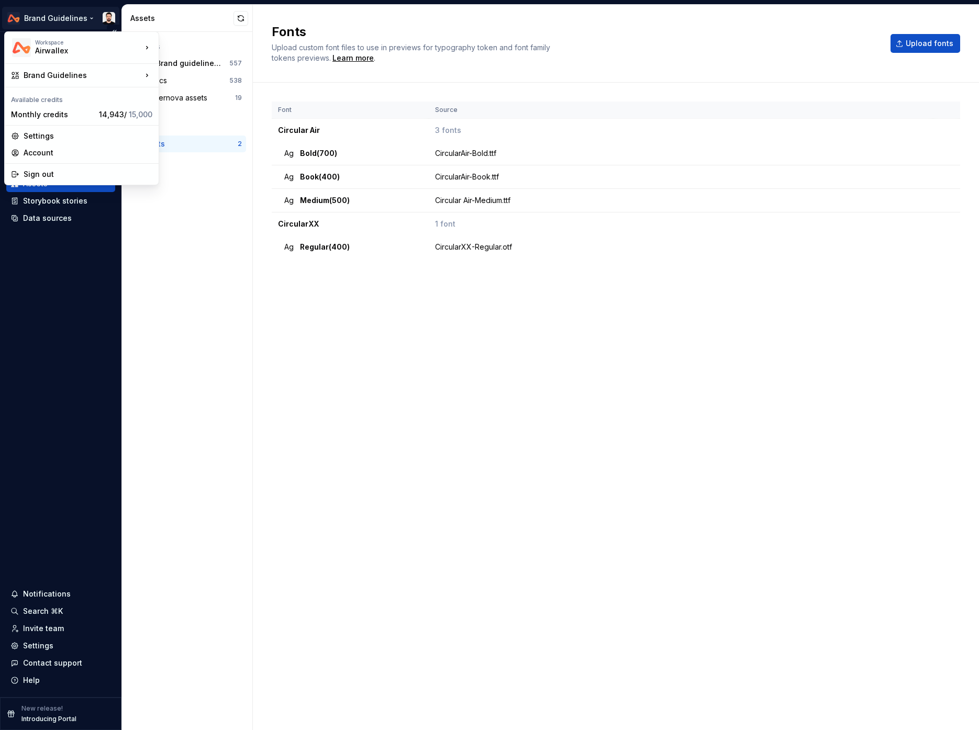
click at [70, 16] on html "Brand Guidelines Home Documentation Analytics Code automation Design system dat…" at bounding box center [489, 365] width 979 height 730
click at [200, 127] on div "Design System" at bounding box center [221, 130] width 90 height 10
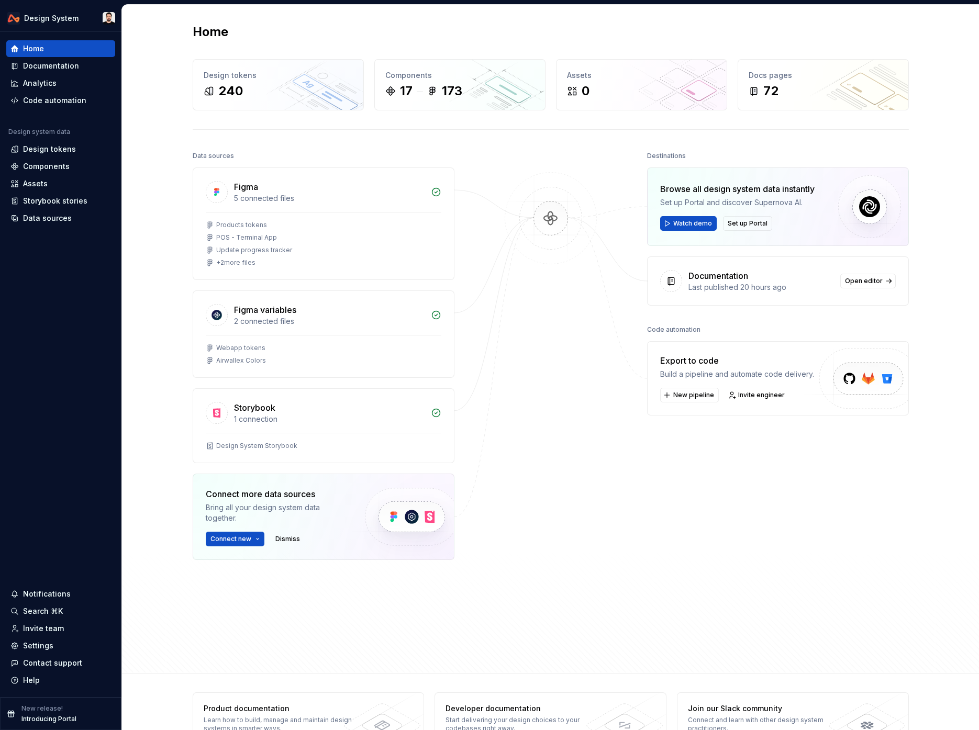
click at [138, 221] on div "Home Design tokens 240 Components 17 173 Assets 0 Docs pages 72 Data sources Fi…" at bounding box center [550, 339] width 857 height 669
click at [68, 650] on div "Settings" at bounding box center [60, 646] width 101 height 10
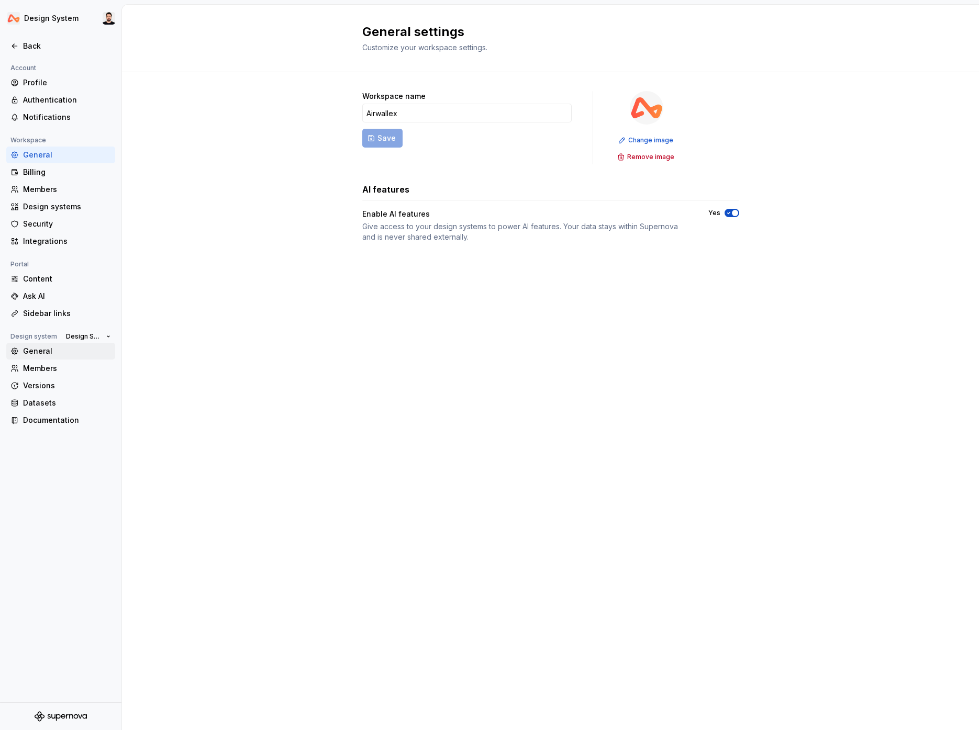
click at [52, 350] on div "General" at bounding box center [67, 351] width 88 height 10
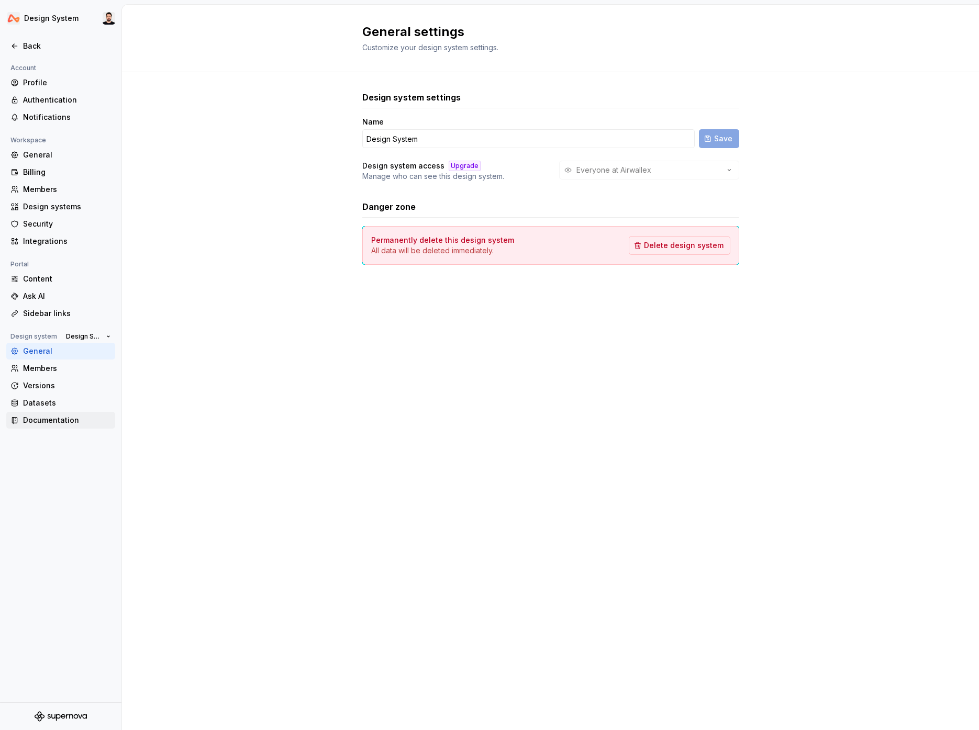
click at [55, 416] on div "Documentation" at bounding box center [67, 420] width 88 height 10
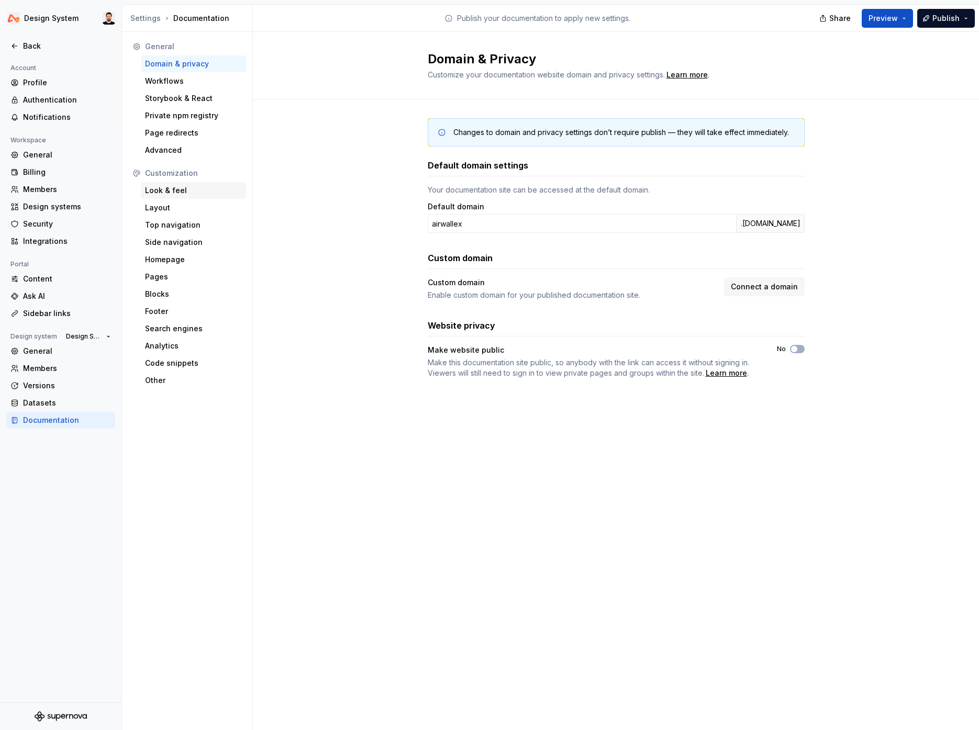
click at [180, 193] on div "Look & feel" at bounding box center [193, 190] width 97 height 10
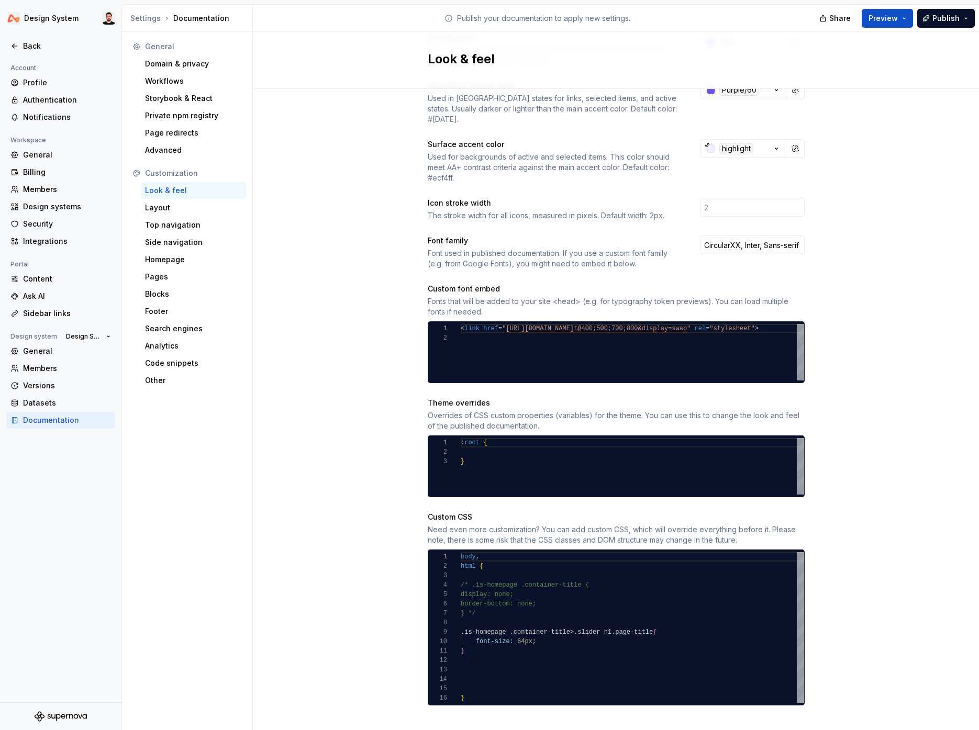
scroll to position [247, 0]
click at [338, 510] on div "Site logo A company logo that will be displayed on all pages on your documentat…" at bounding box center [616, 293] width 726 height 903
click at [30, 18] on html "Design System Back Account Profile Authentication Notifications Workspace Gener…" at bounding box center [489, 365] width 979 height 730
click at [335, 165] on html "Design System Back Account Profile Authentication Notifications Workspace Gener…" at bounding box center [489, 365] width 979 height 730
click at [17, 38] on div "Back" at bounding box center [60, 46] width 109 height 17
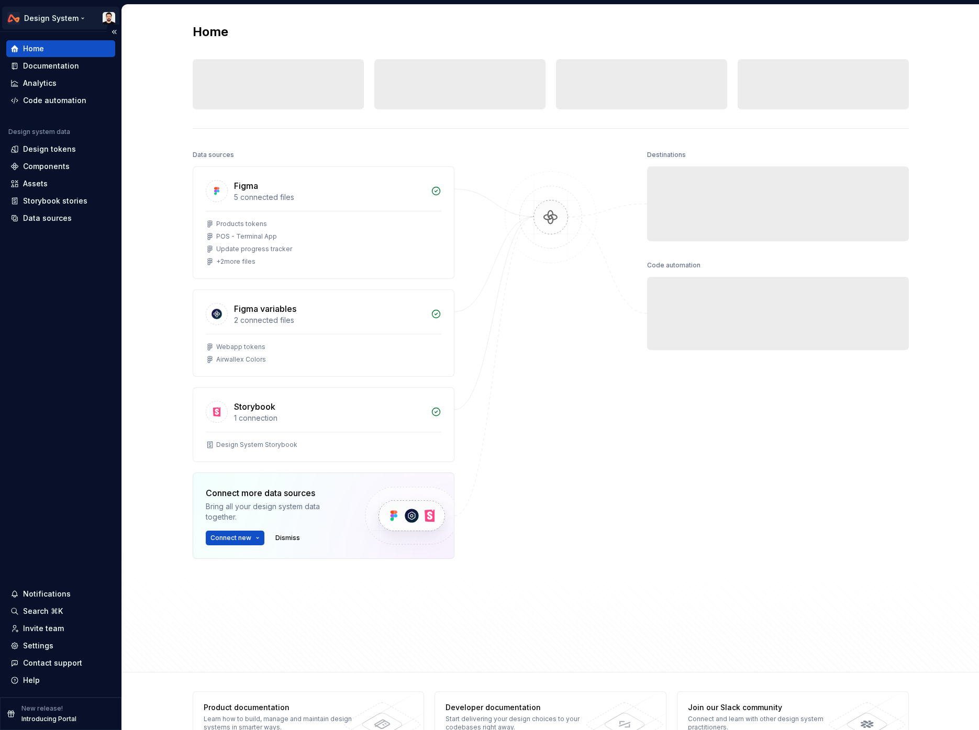
click at [50, 15] on html "Design System Home Documentation Analytics Code automation Design system data D…" at bounding box center [489, 365] width 979 height 730
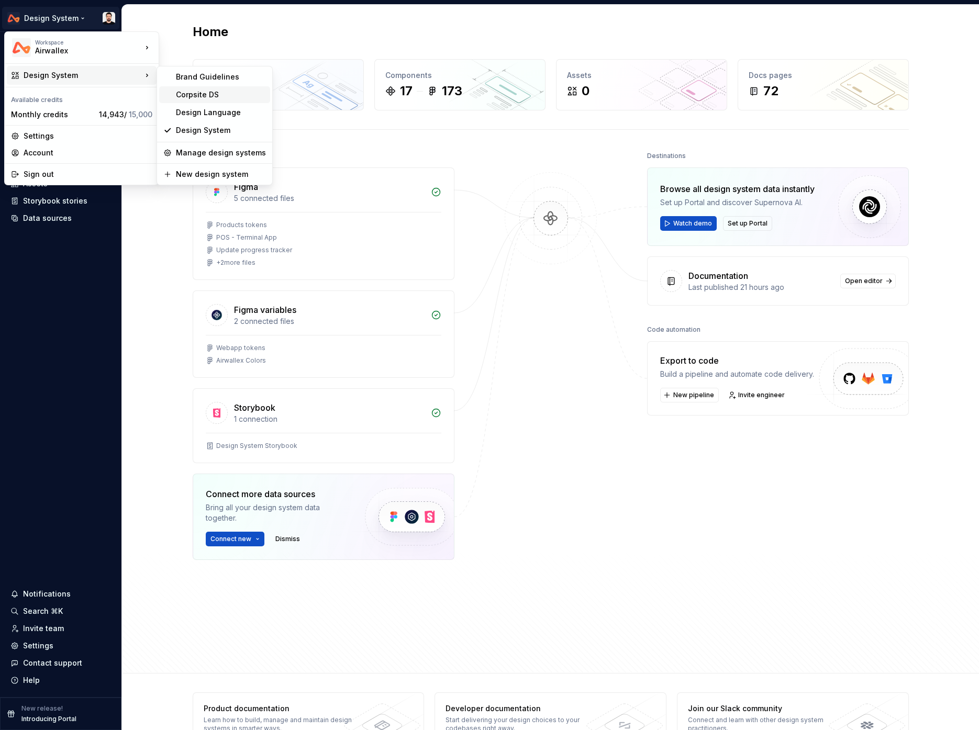
click at [213, 95] on div "Corpsite DS" at bounding box center [221, 95] width 90 height 10
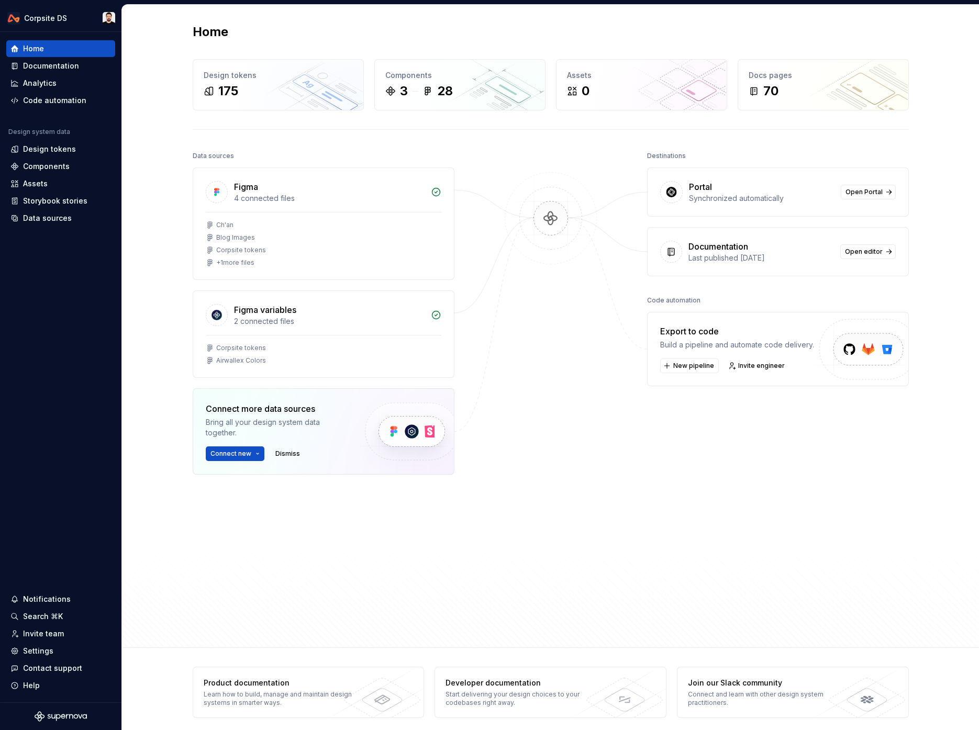
click at [887, 39] on div "Home" at bounding box center [551, 32] width 716 height 17
click at [35, 68] on div "Documentation" at bounding box center [51, 66] width 56 height 10
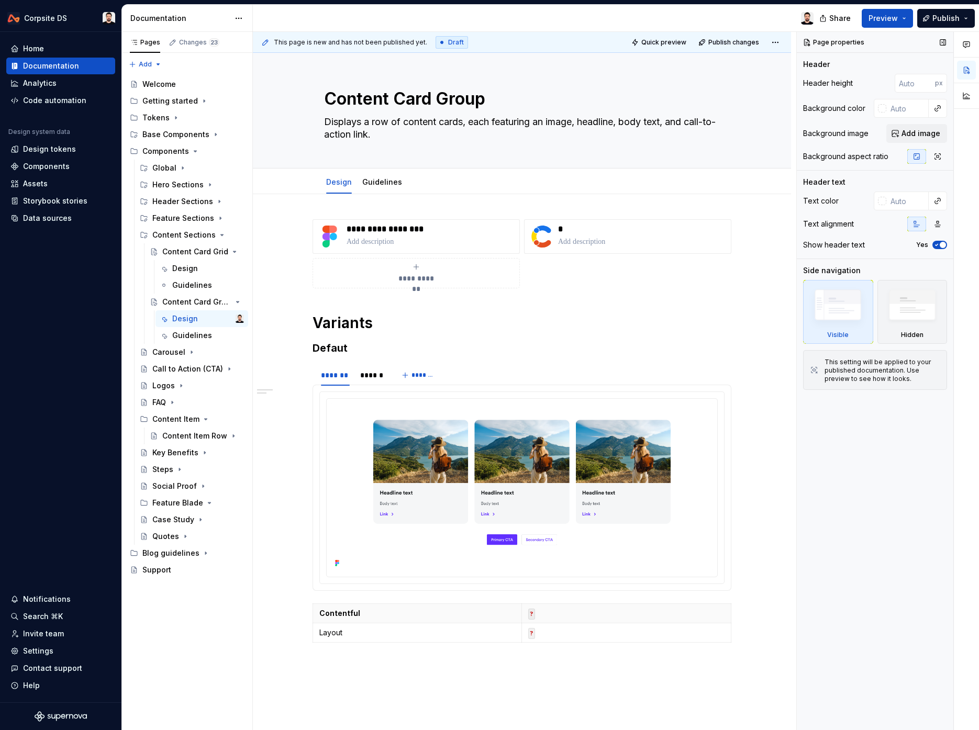
type textarea "*"
